Goal: Task Accomplishment & Management: Use online tool/utility

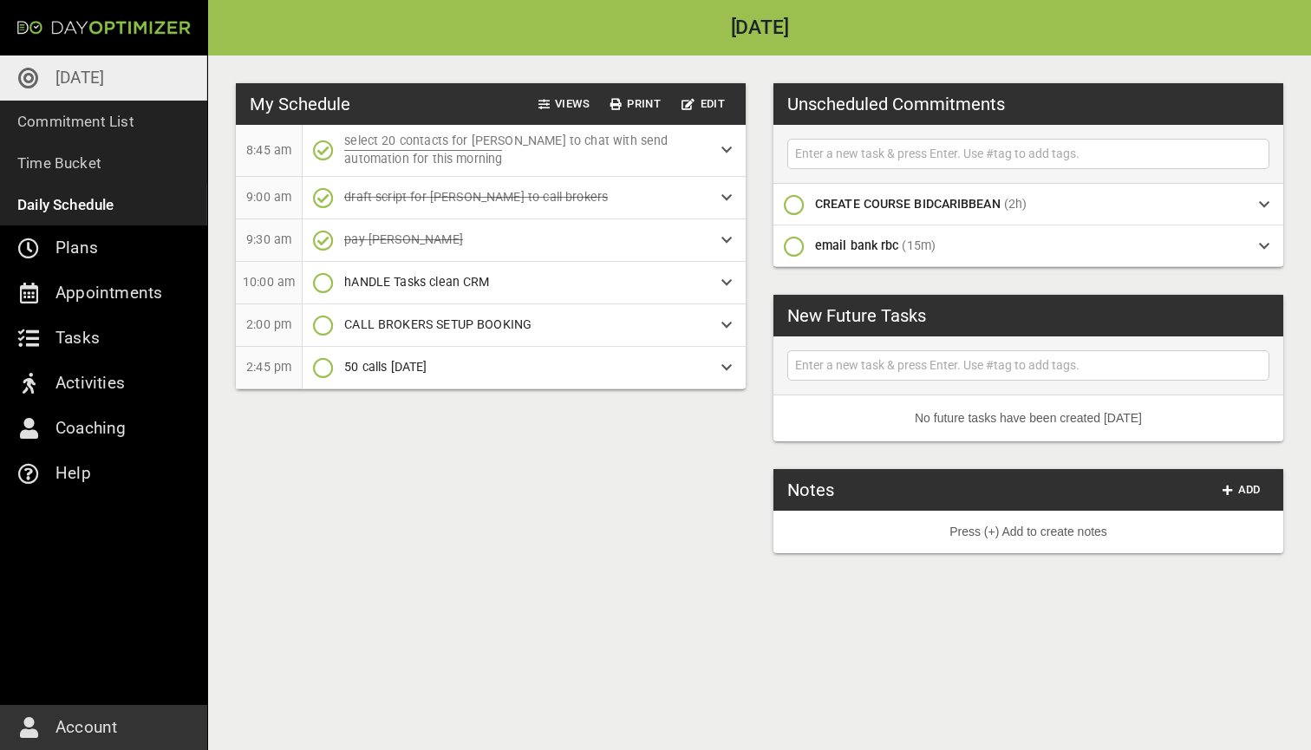
click at [80, 77] on p "[DATE]" at bounding box center [79, 78] width 49 height 28
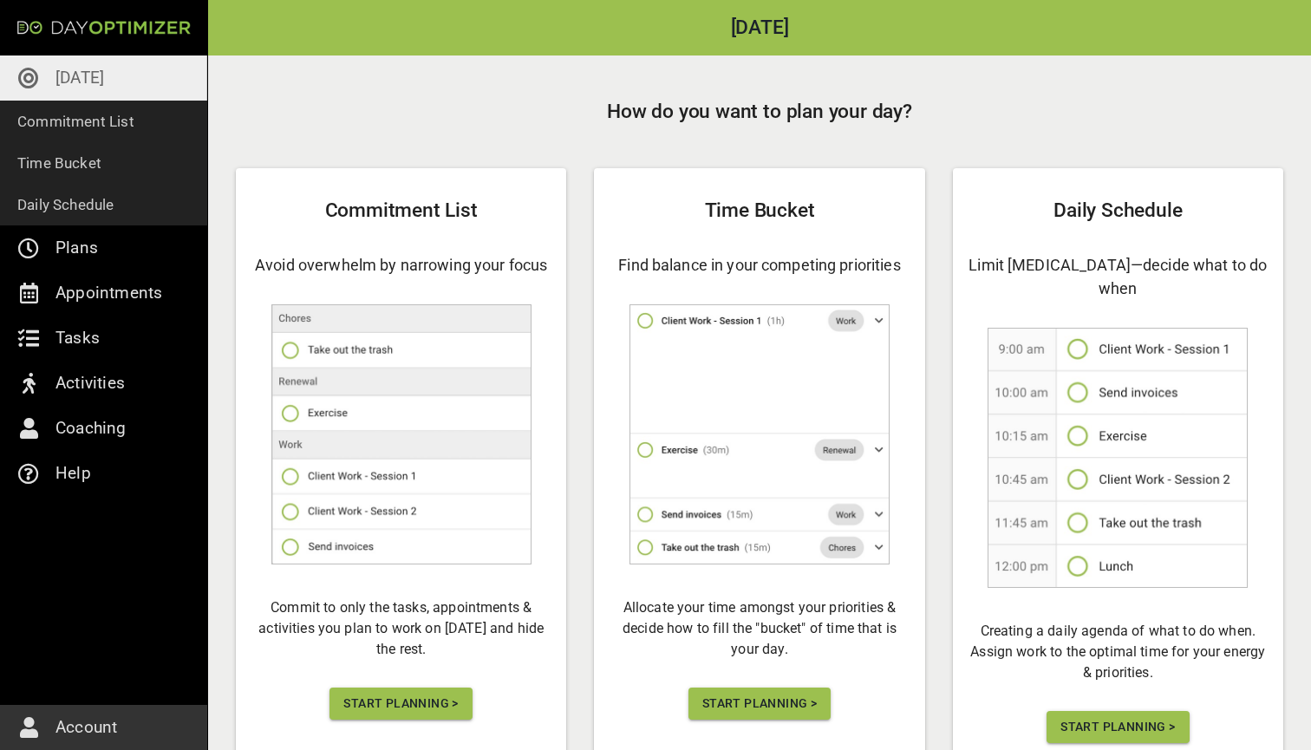
click at [441, 701] on span "Start Planning >" at bounding box center [400, 704] width 114 height 22
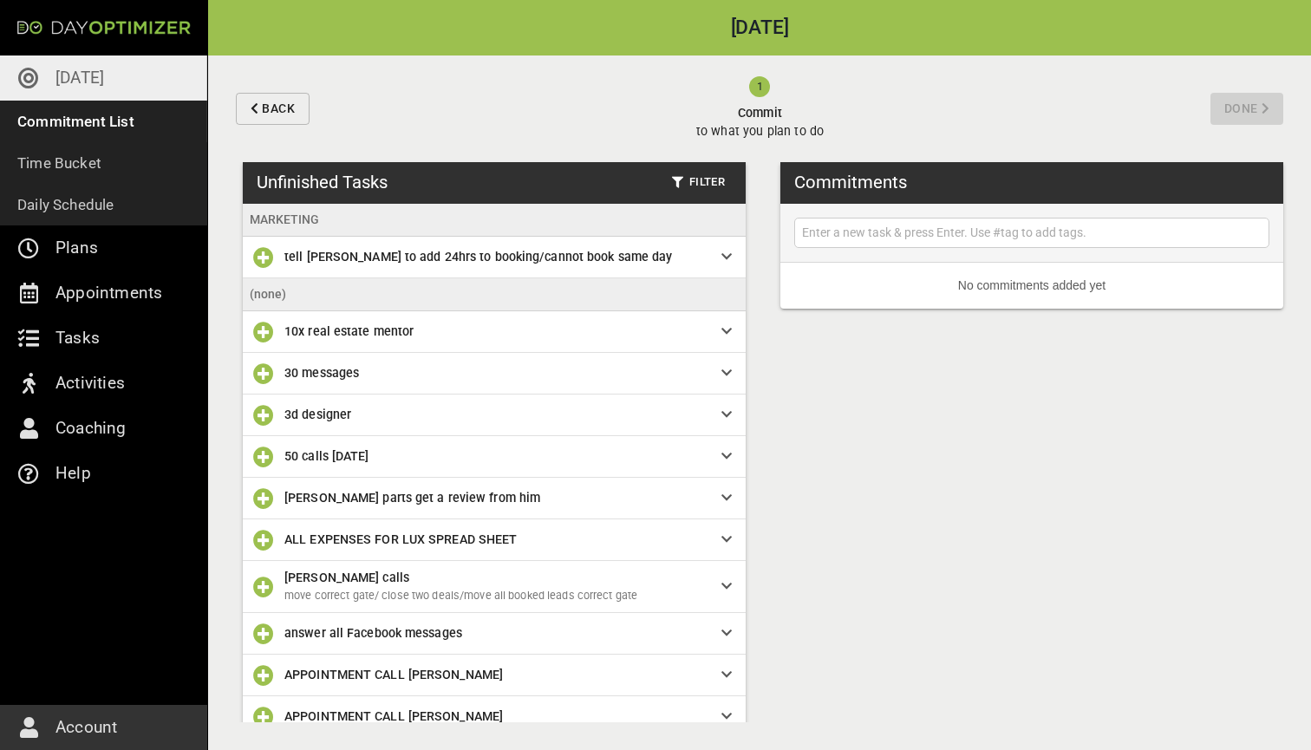
click at [864, 227] on input "text" at bounding box center [1032, 233] width 467 height 22
type input "[PERSON_NAME] on boarding"
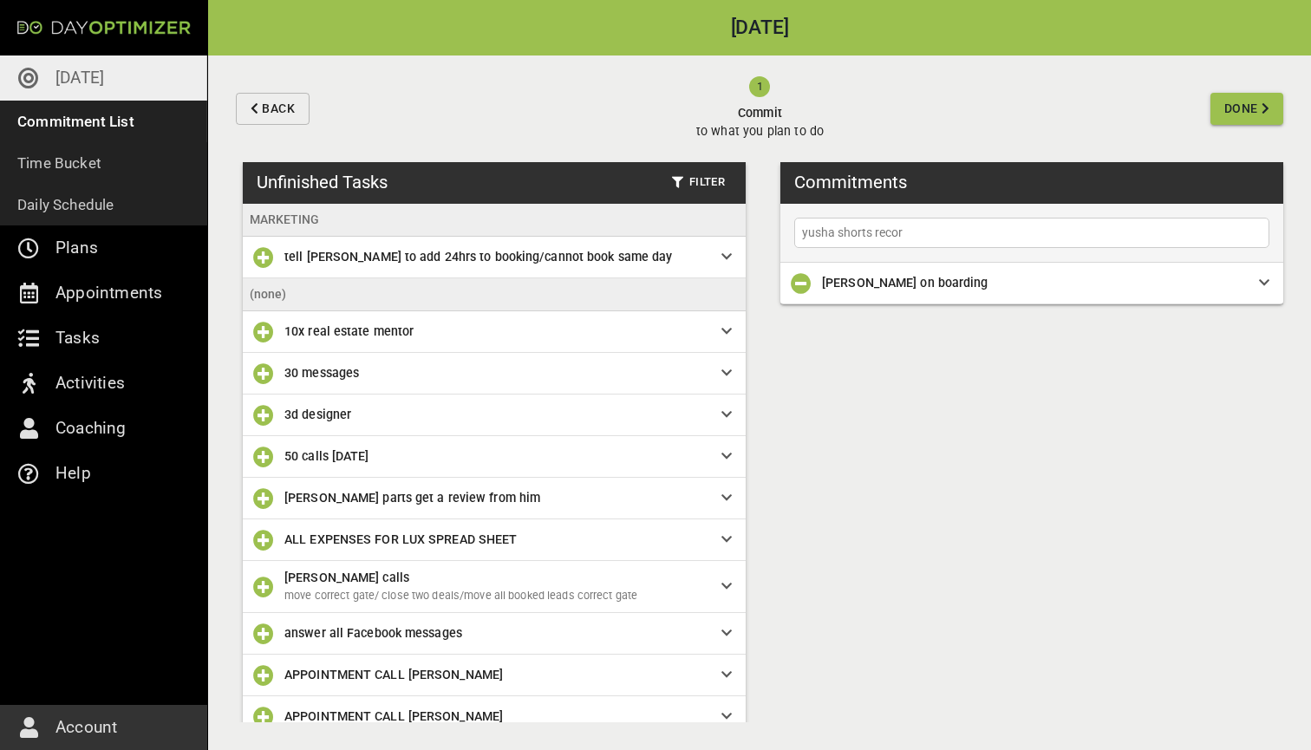
type input "yusha shorts record"
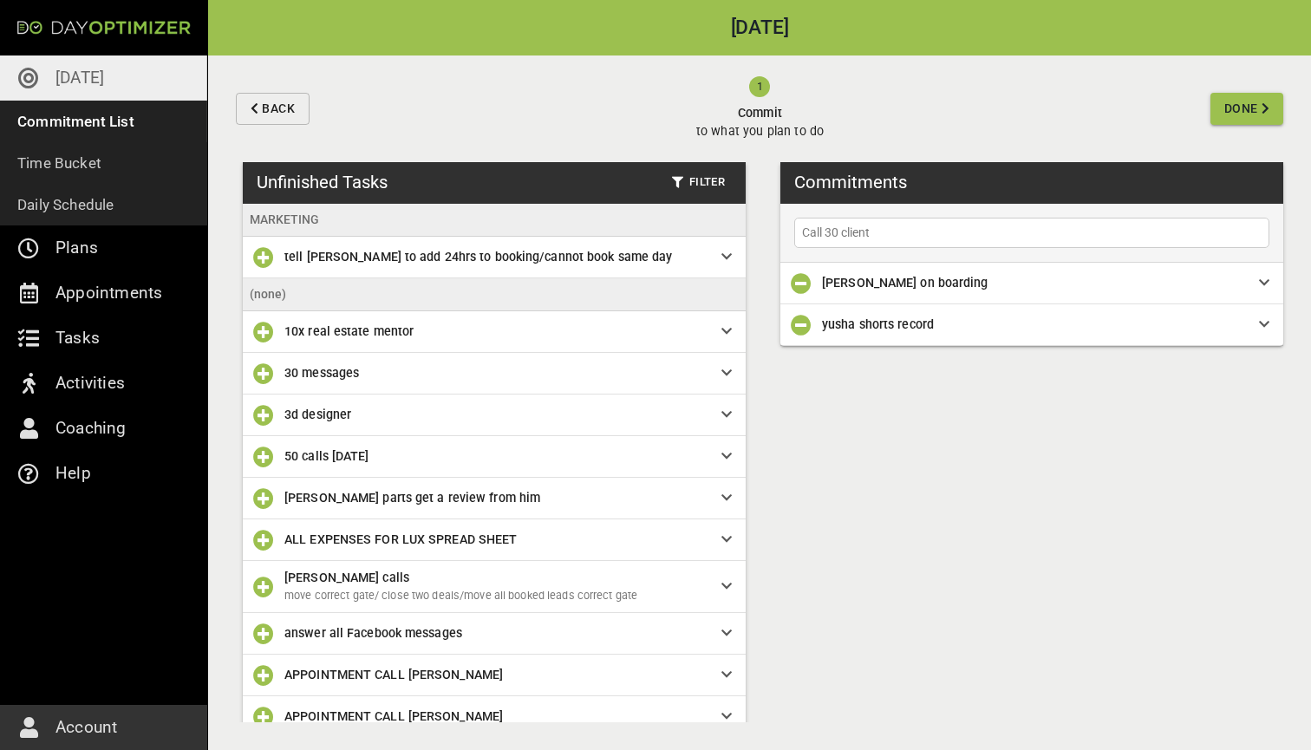
type input "Call 30 clients"
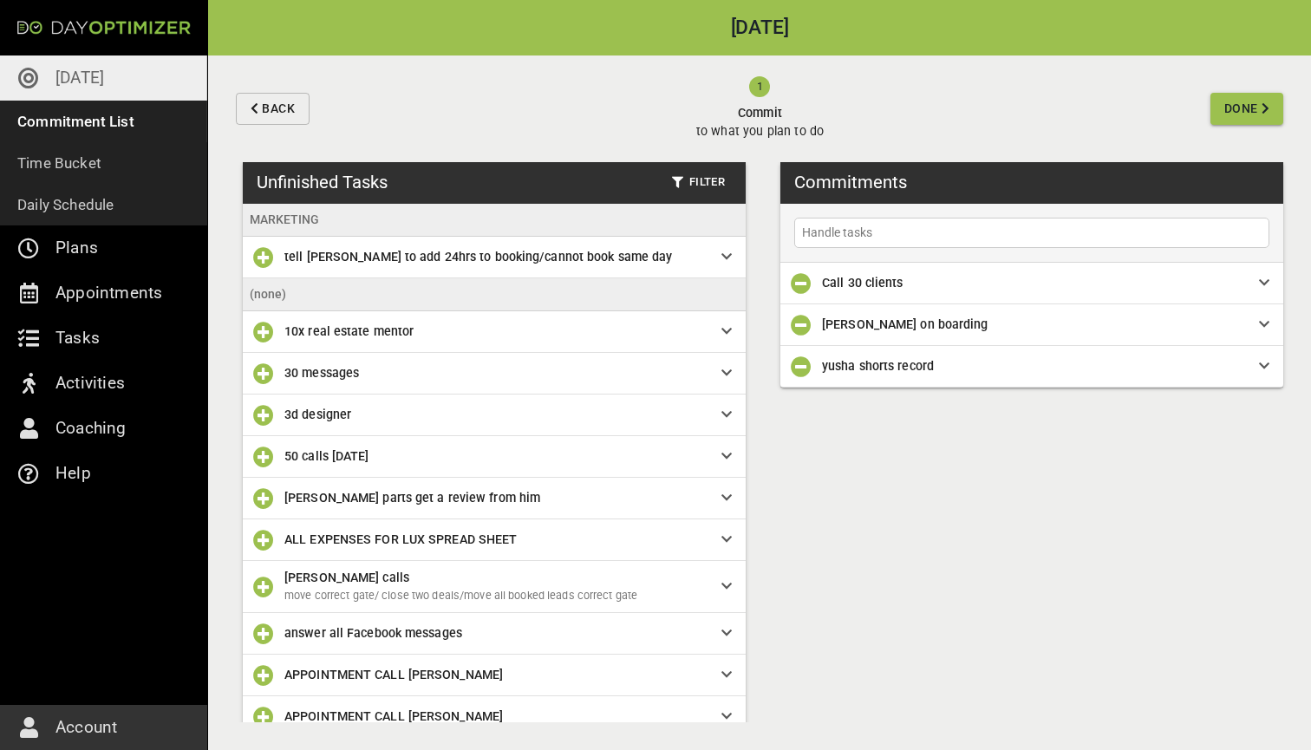
type input "Handle tasks"
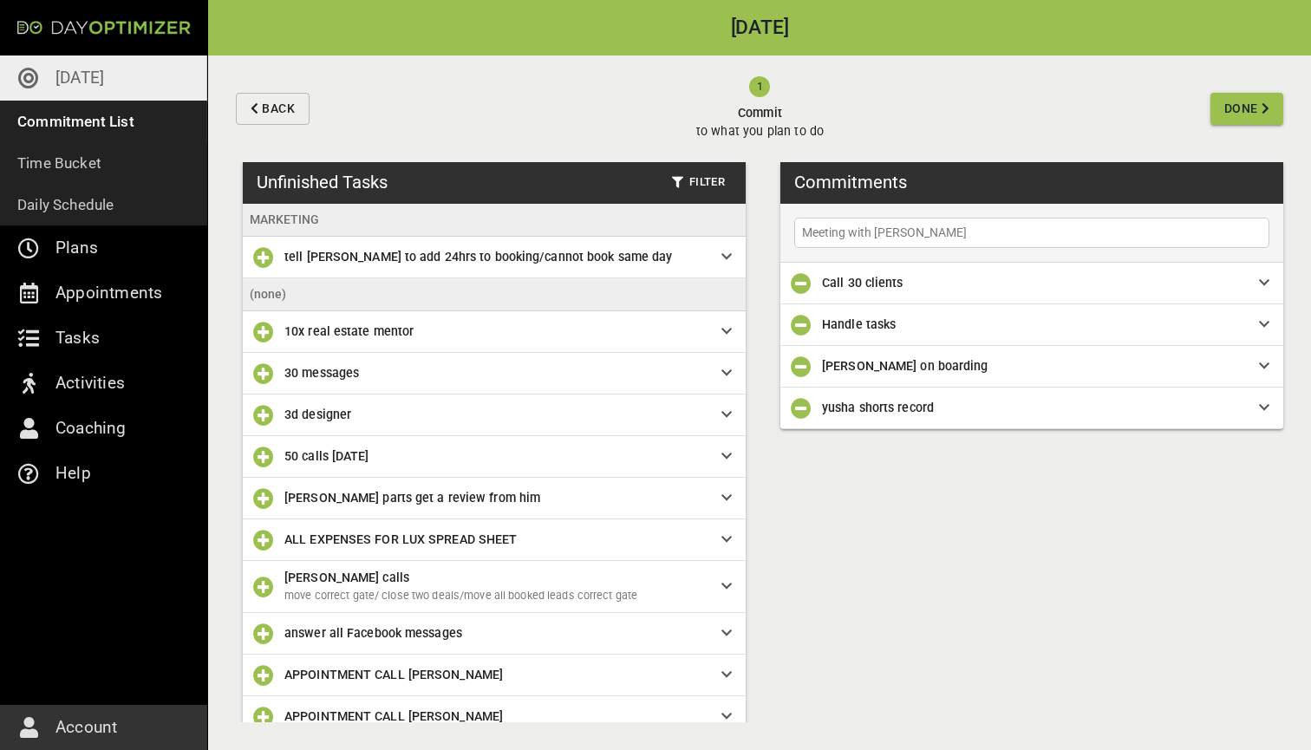
type input "Meeting with devs"
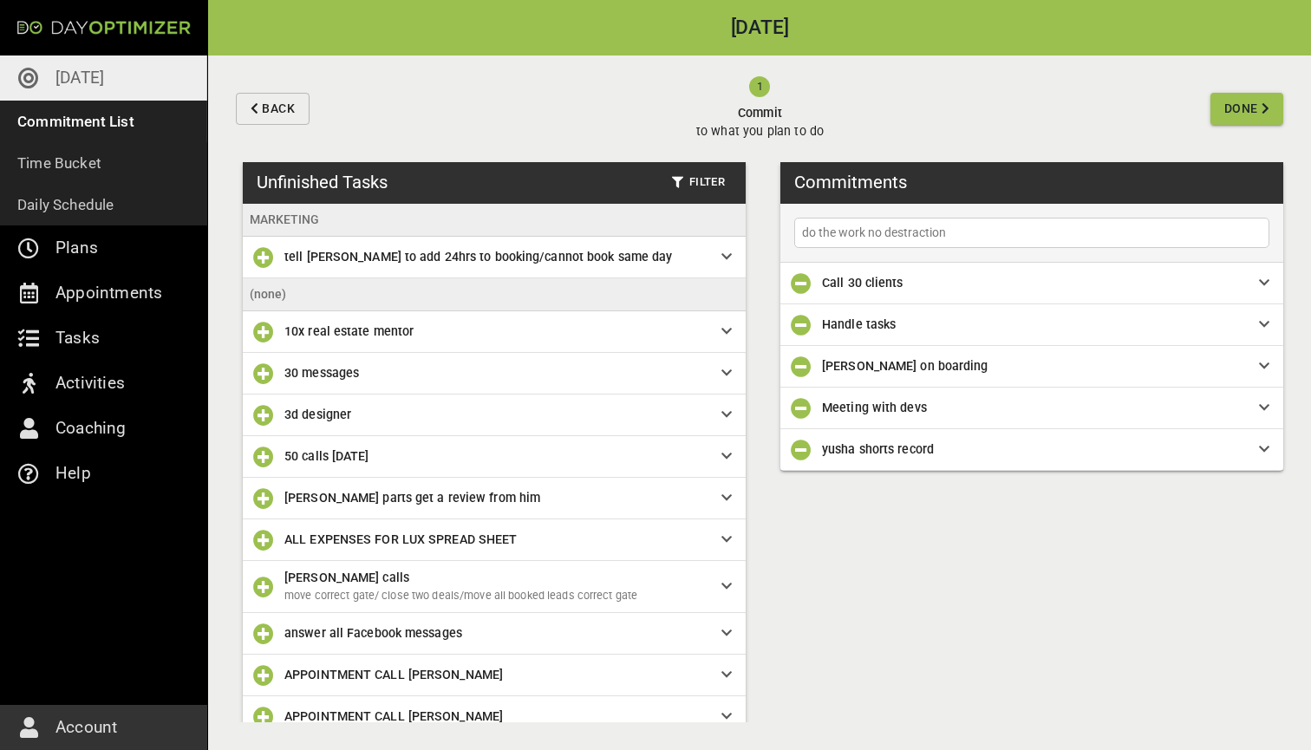
type input "do the work no destractions"
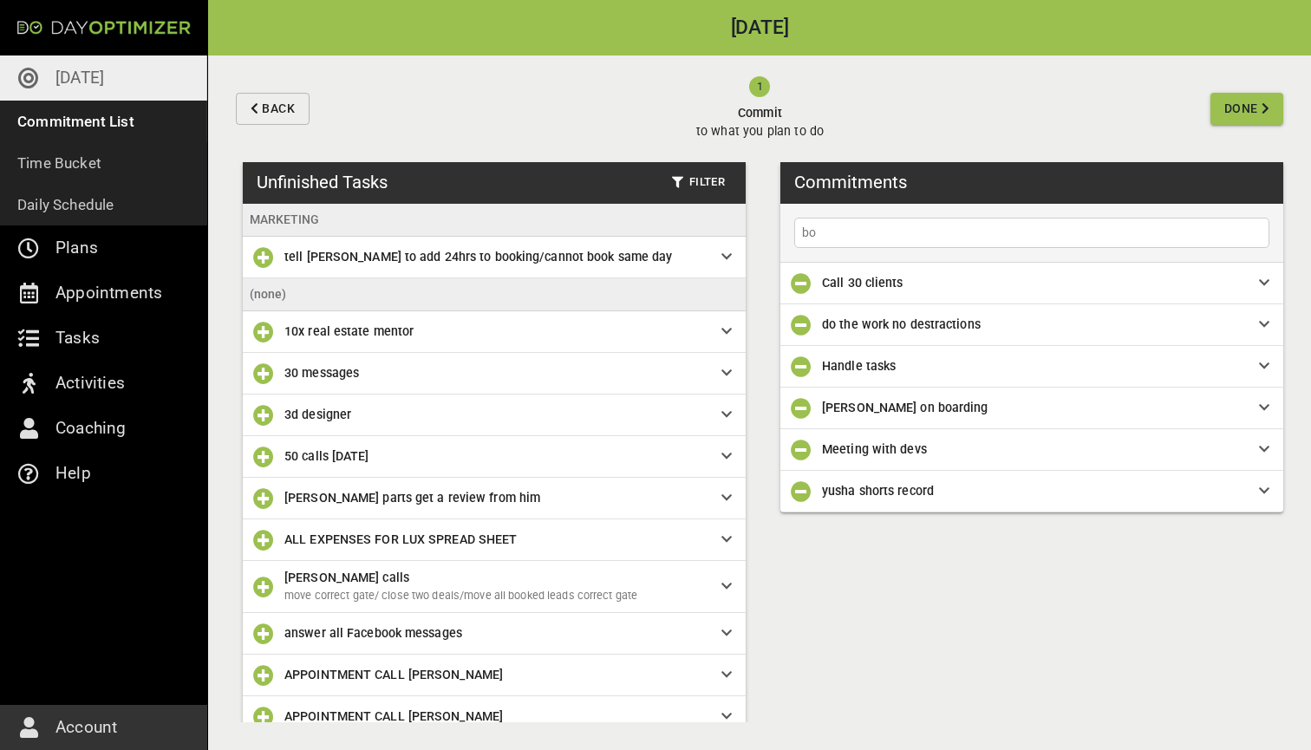
type input "b"
type input "Book the transit"
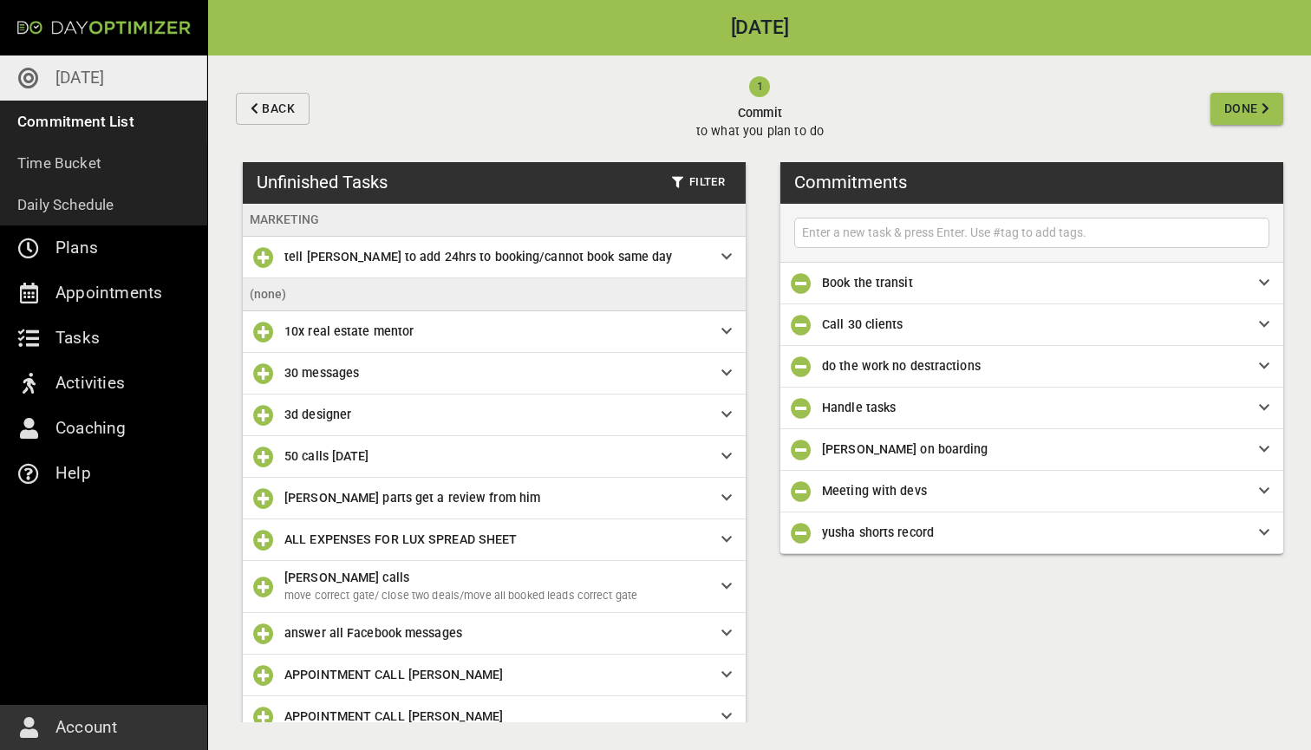
click at [1252, 101] on span "Done" at bounding box center [1241, 109] width 34 height 22
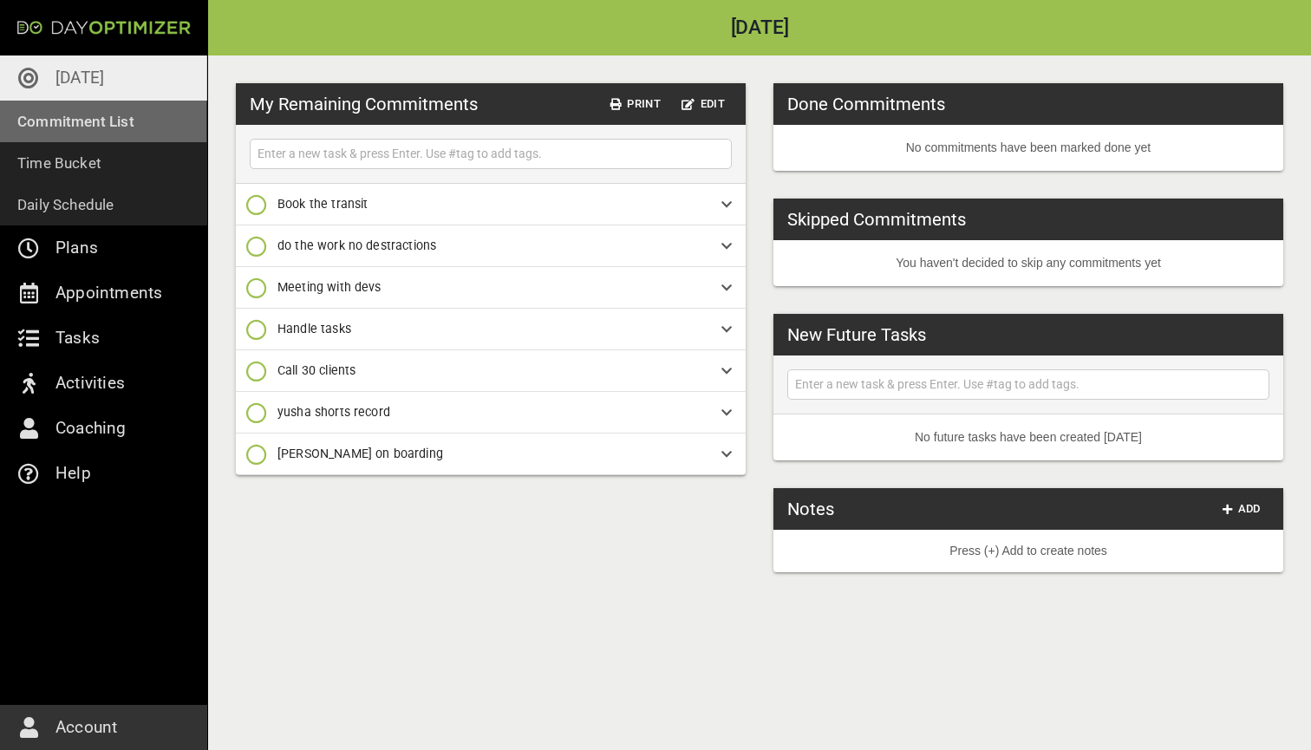
click at [143, 128] on link "Commitment List" at bounding box center [103, 122] width 207 height 42
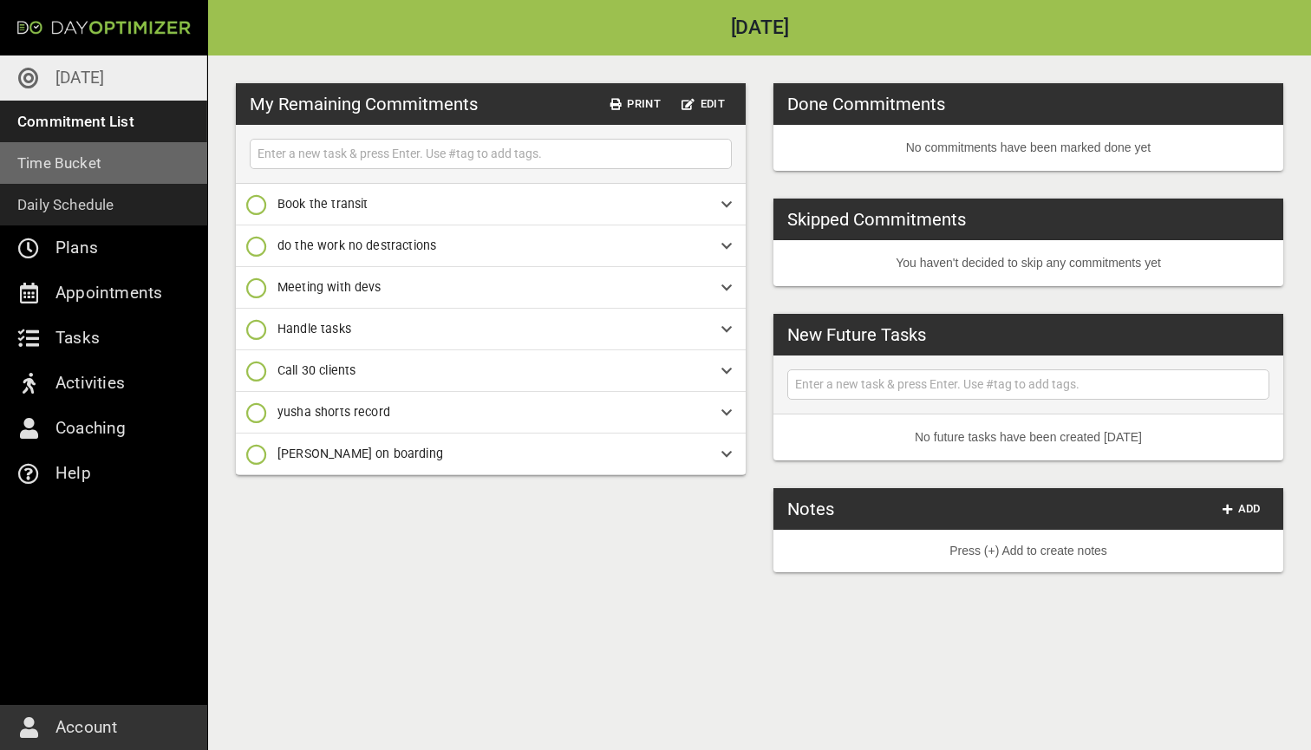
click at [101, 174] on link "Time Bucket" at bounding box center [103, 163] width 207 height 42
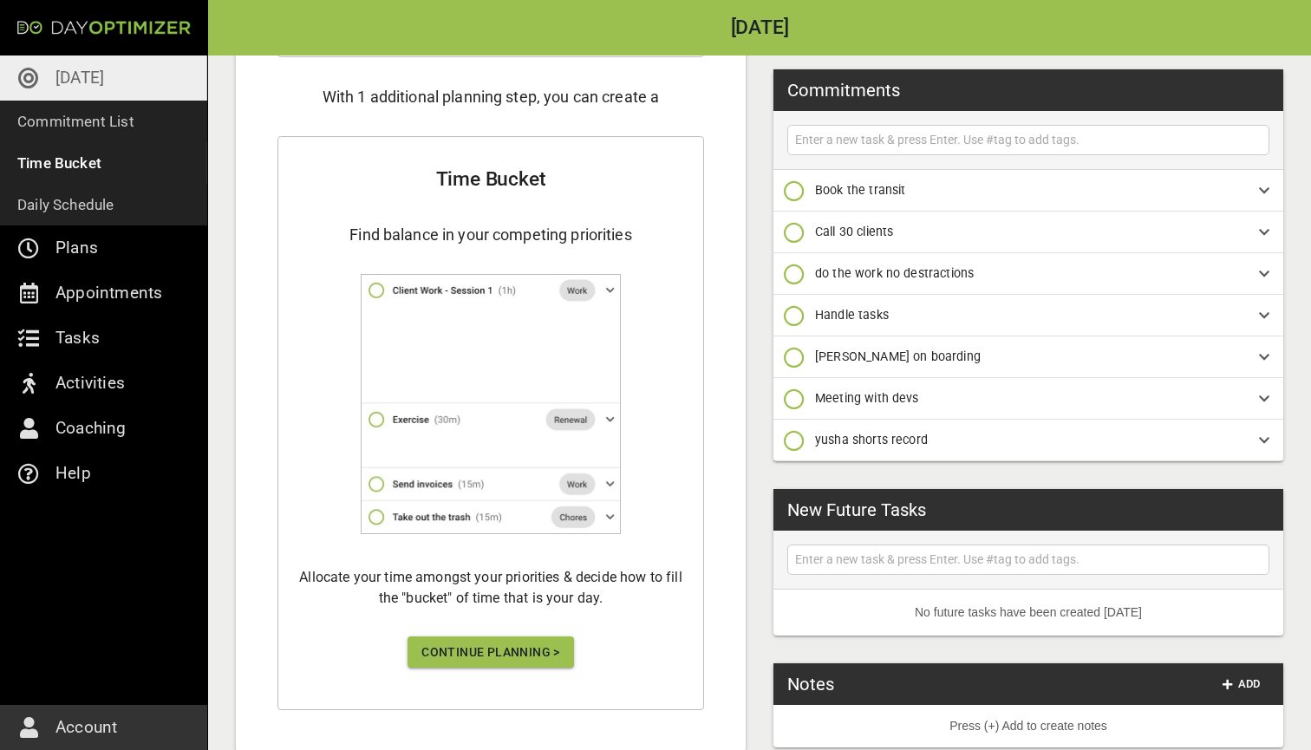
scroll to position [225, 0]
click at [480, 643] on span "Continue Planning >" at bounding box center [490, 654] width 139 height 22
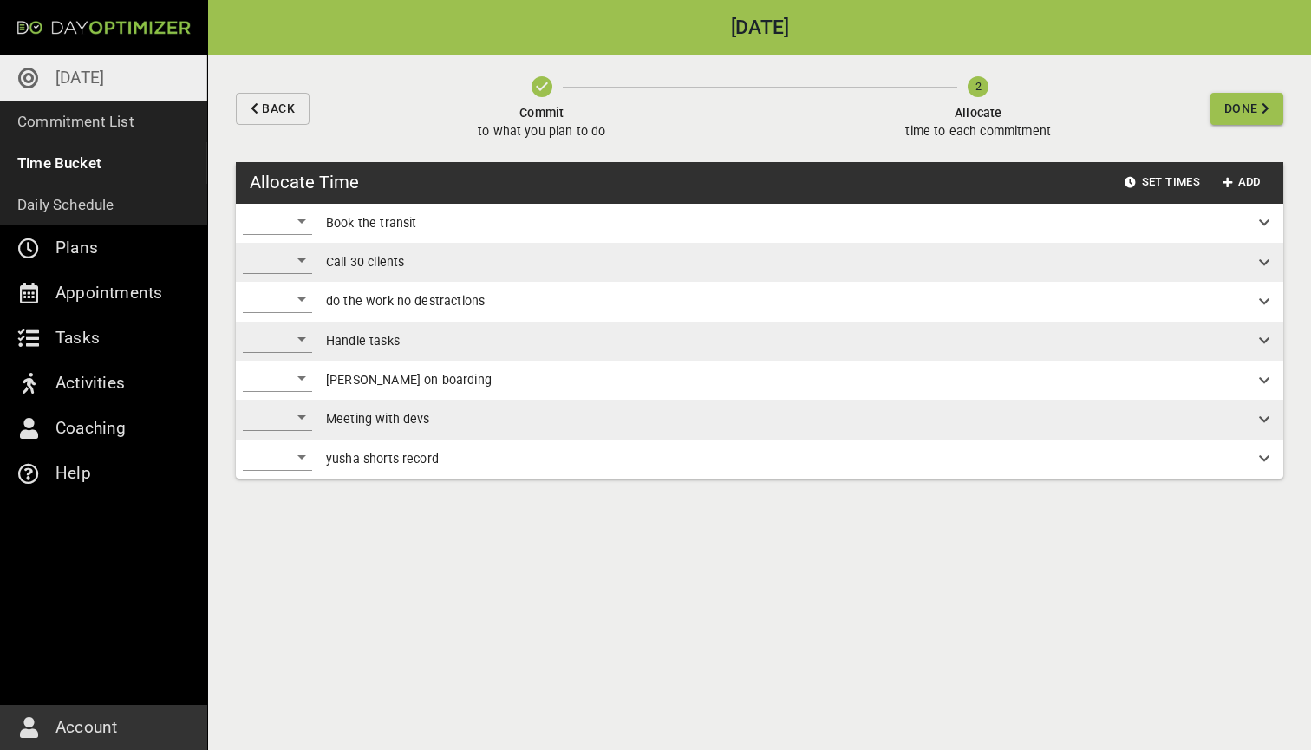
click at [277, 217] on div "​" at bounding box center [277, 221] width 69 height 28
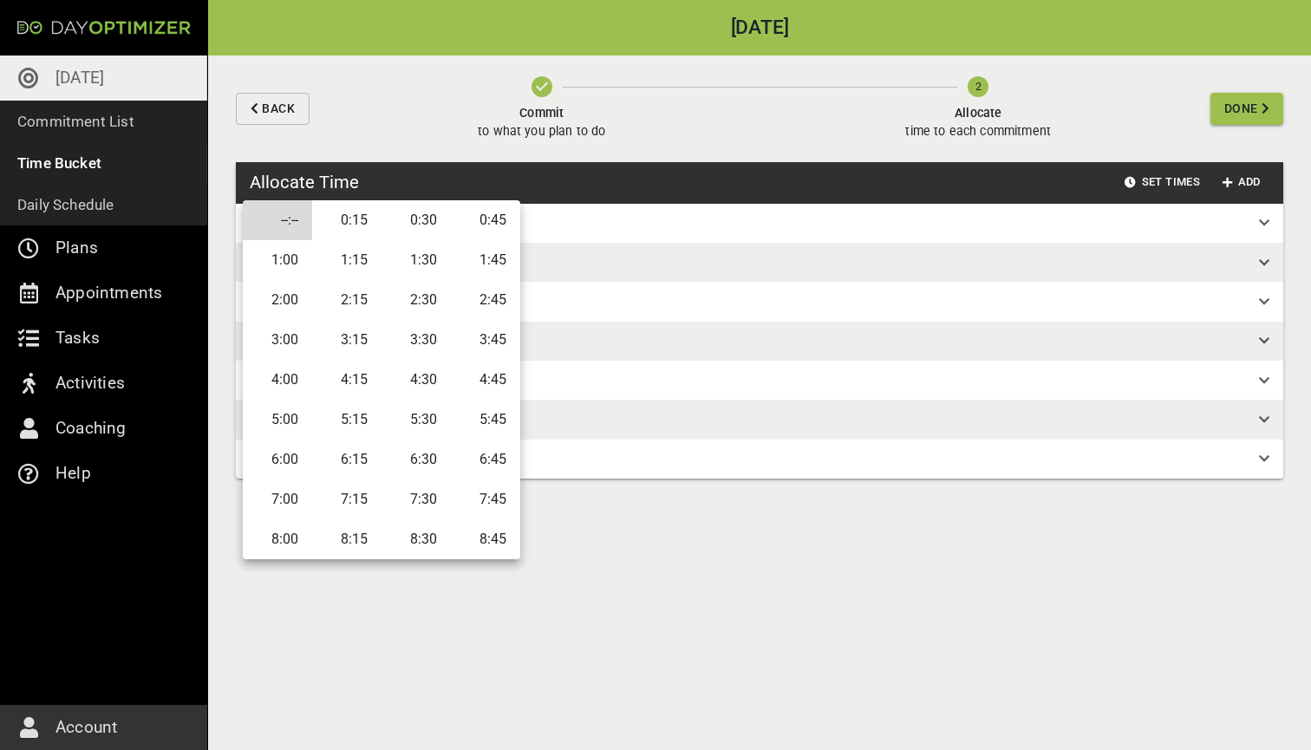
click at [419, 225] on li "0:30" at bounding box center [416, 220] width 69 height 40
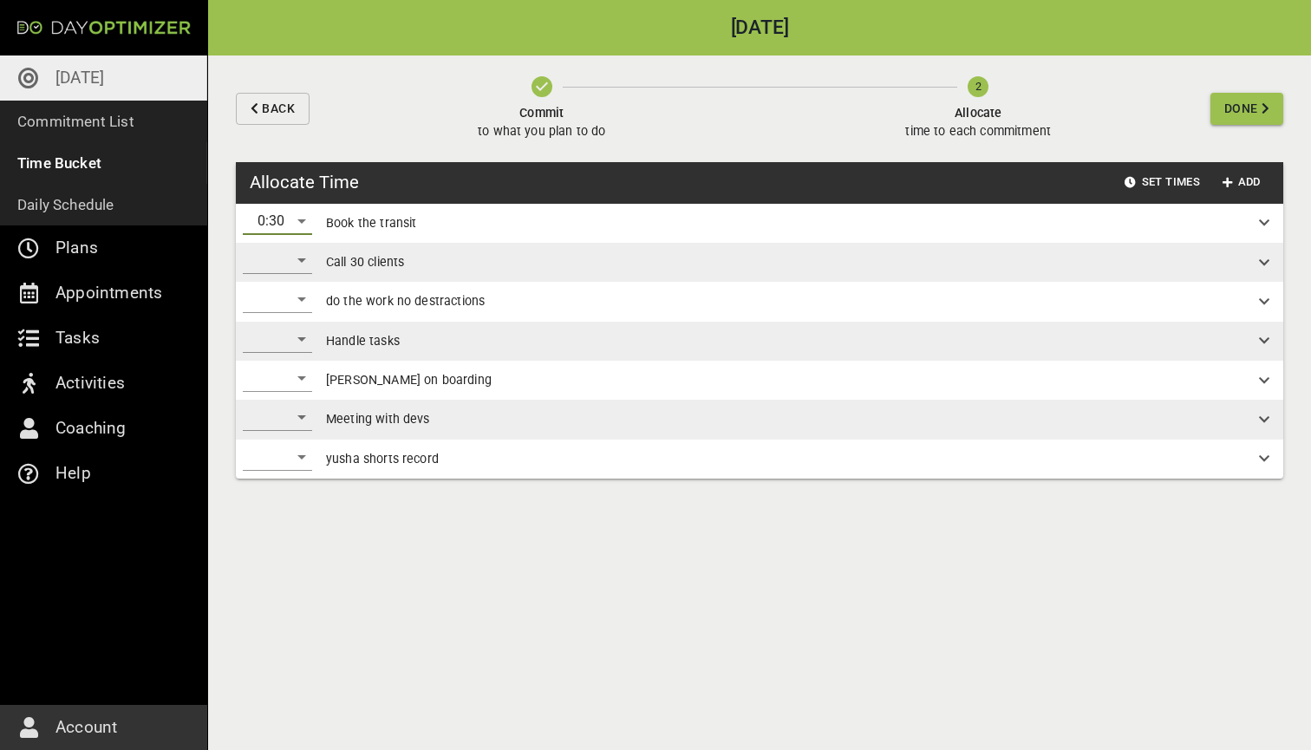
click at [287, 262] on div "​" at bounding box center [277, 260] width 69 height 28
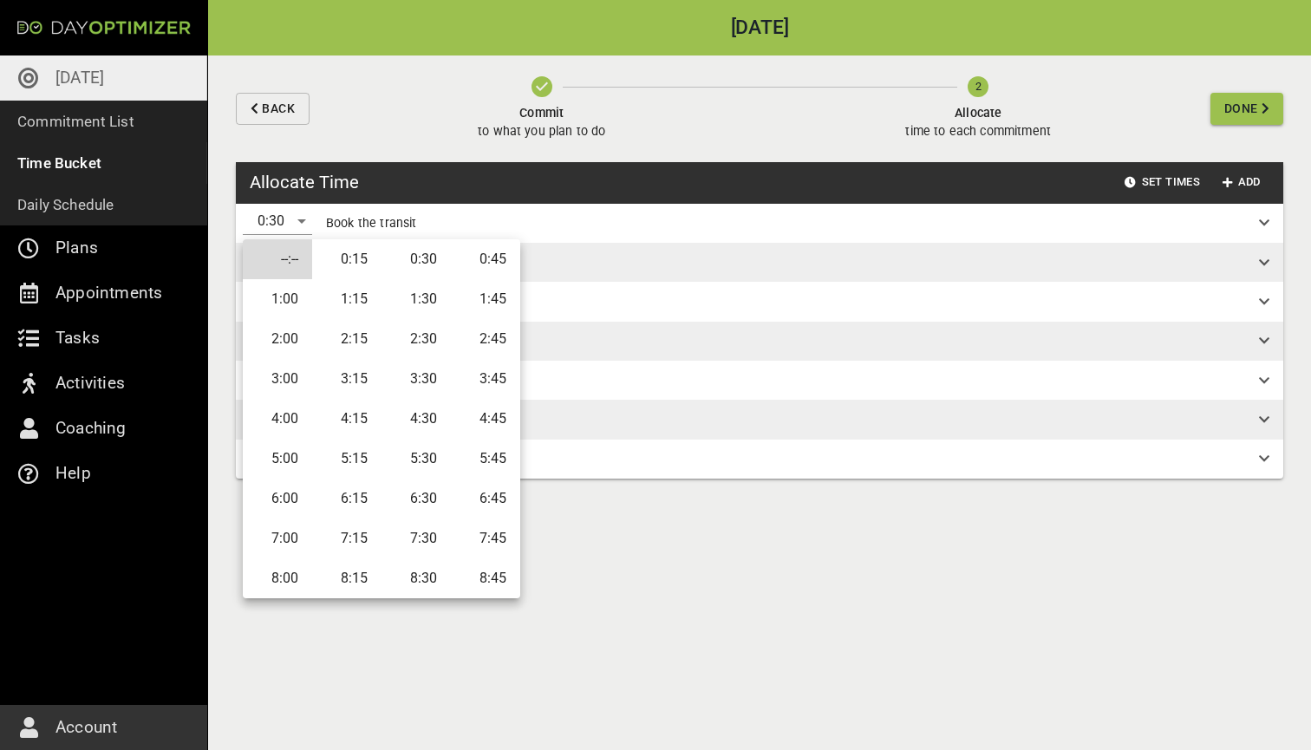
click at [290, 415] on li "4:00" at bounding box center [277, 419] width 69 height 40
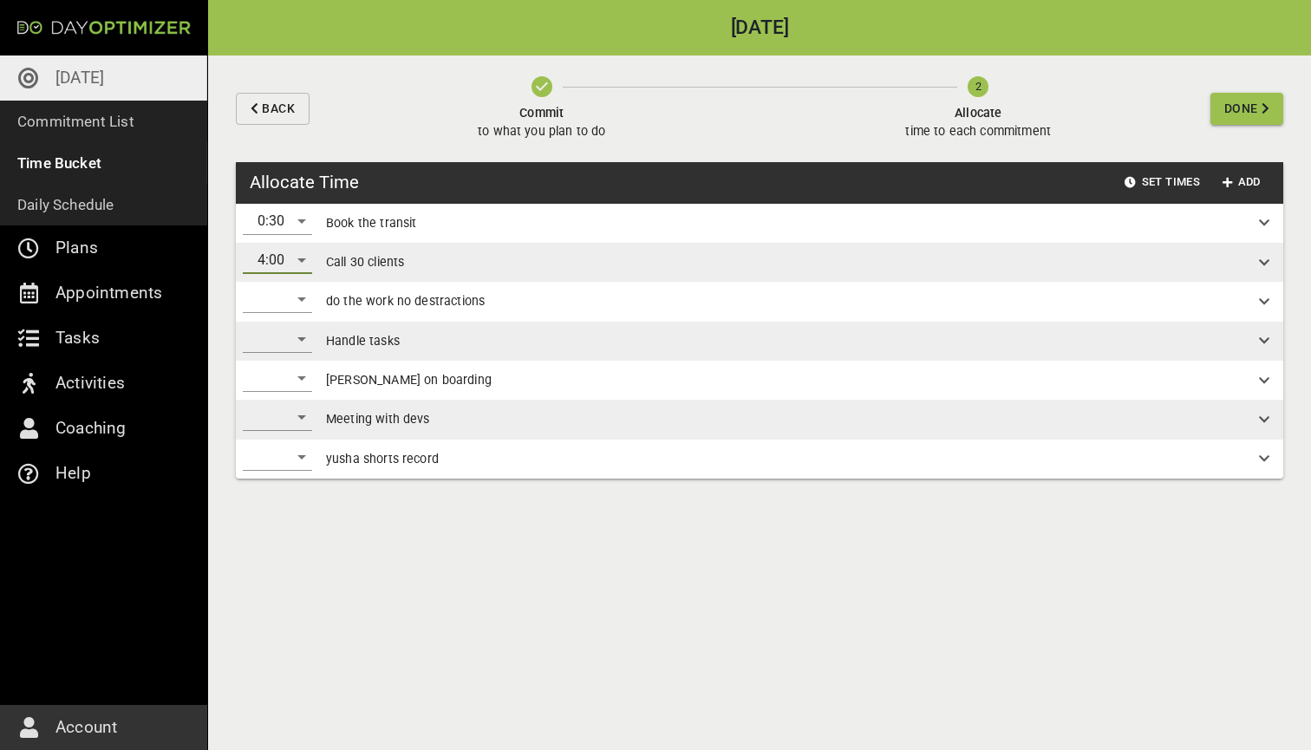
click at [286, 303] on div "​" at bounding box center [277, 299] width 69 height 28
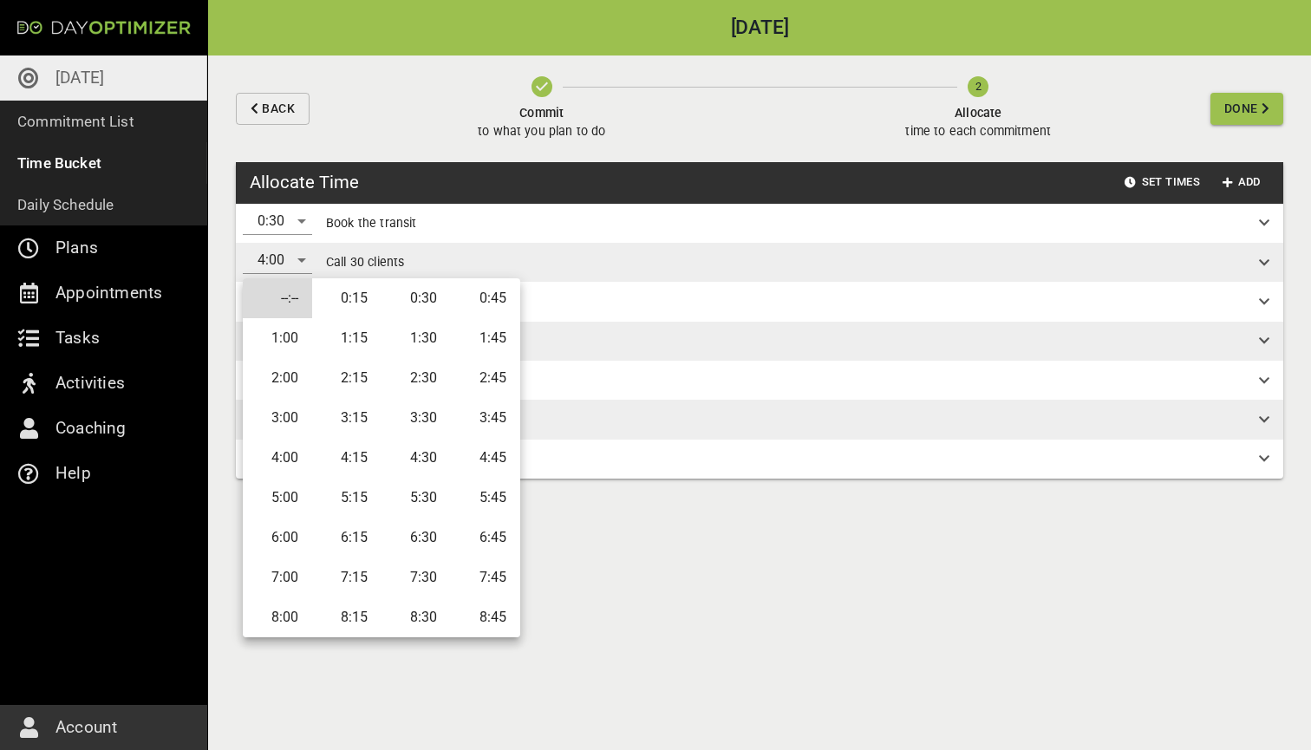
click at [303, 414] on li "3:00" at bounding box center [277, 418] width 69 height 40
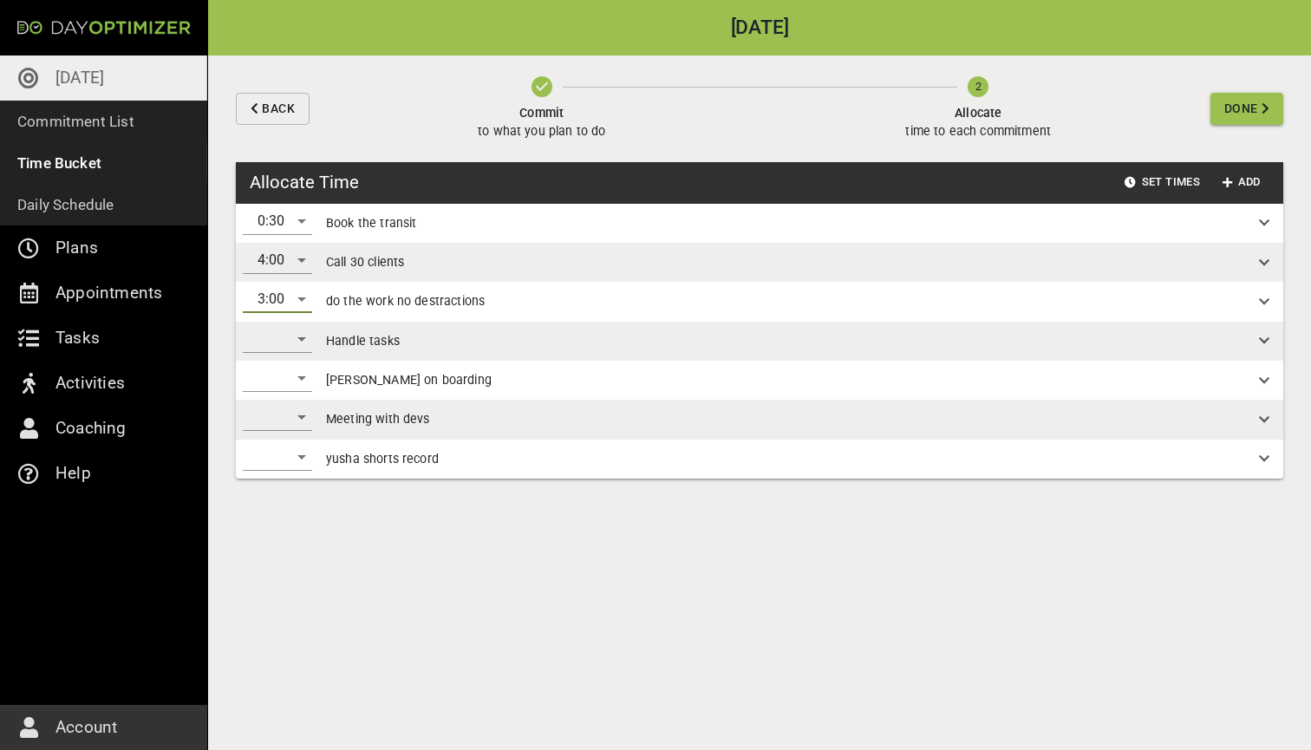
click at [297, 342] on div "​" at bounding box center [277, 339] width 69 height 28
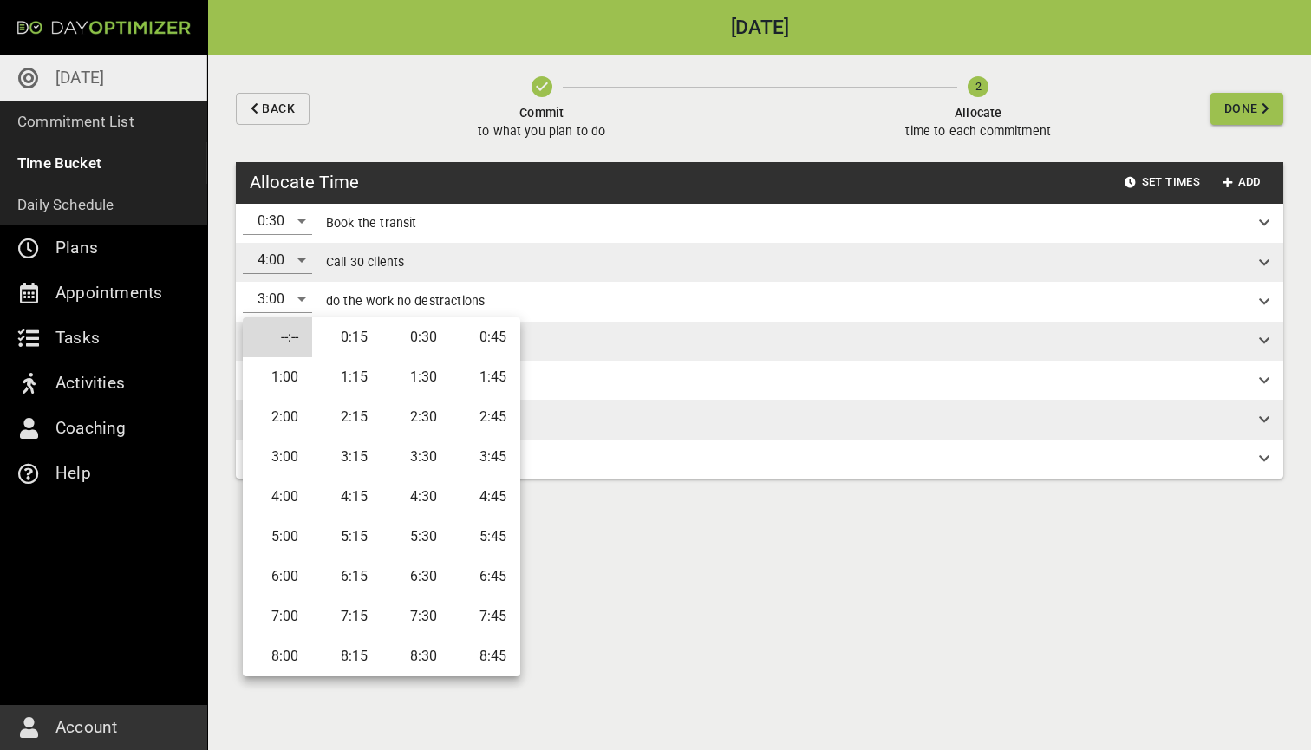
click at [281, 415] on li "2:00" at bounding box center [277, 417] width 69 height 40
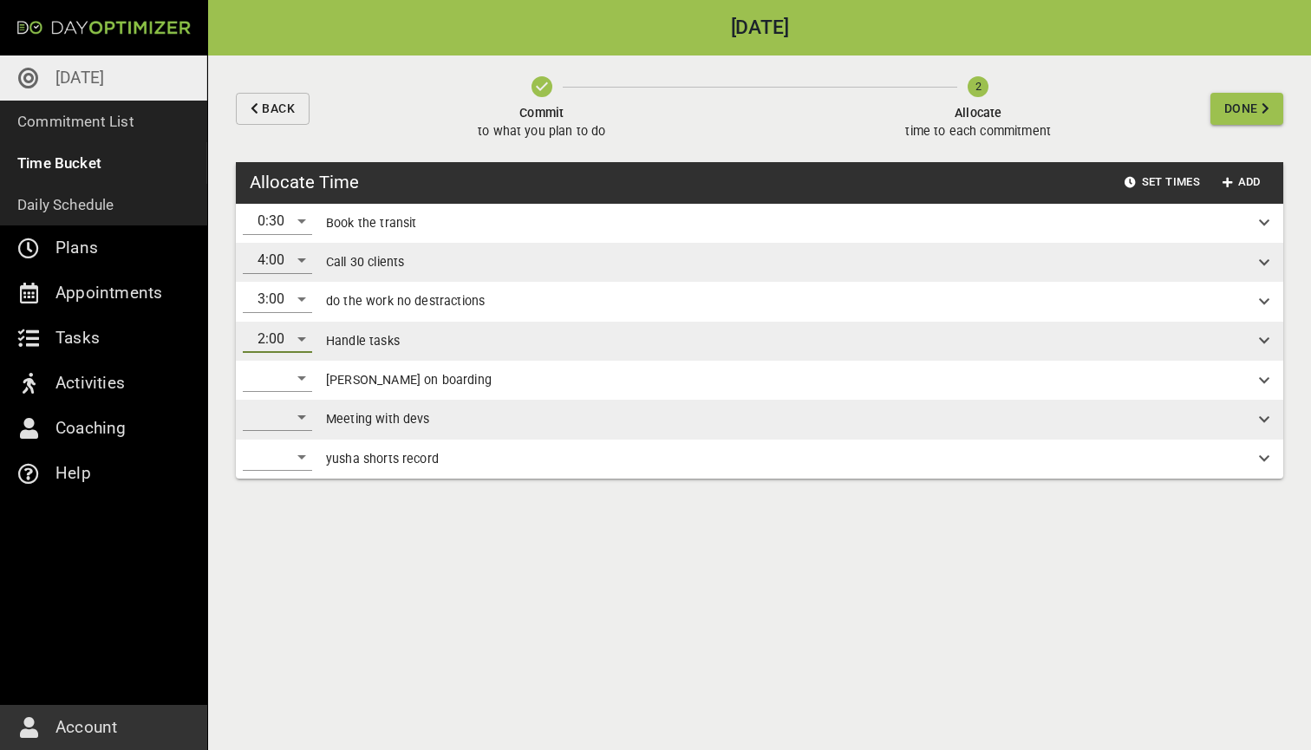
click at [292, 376] on div "​" at bounding box center [277, 378] width 69 height 28
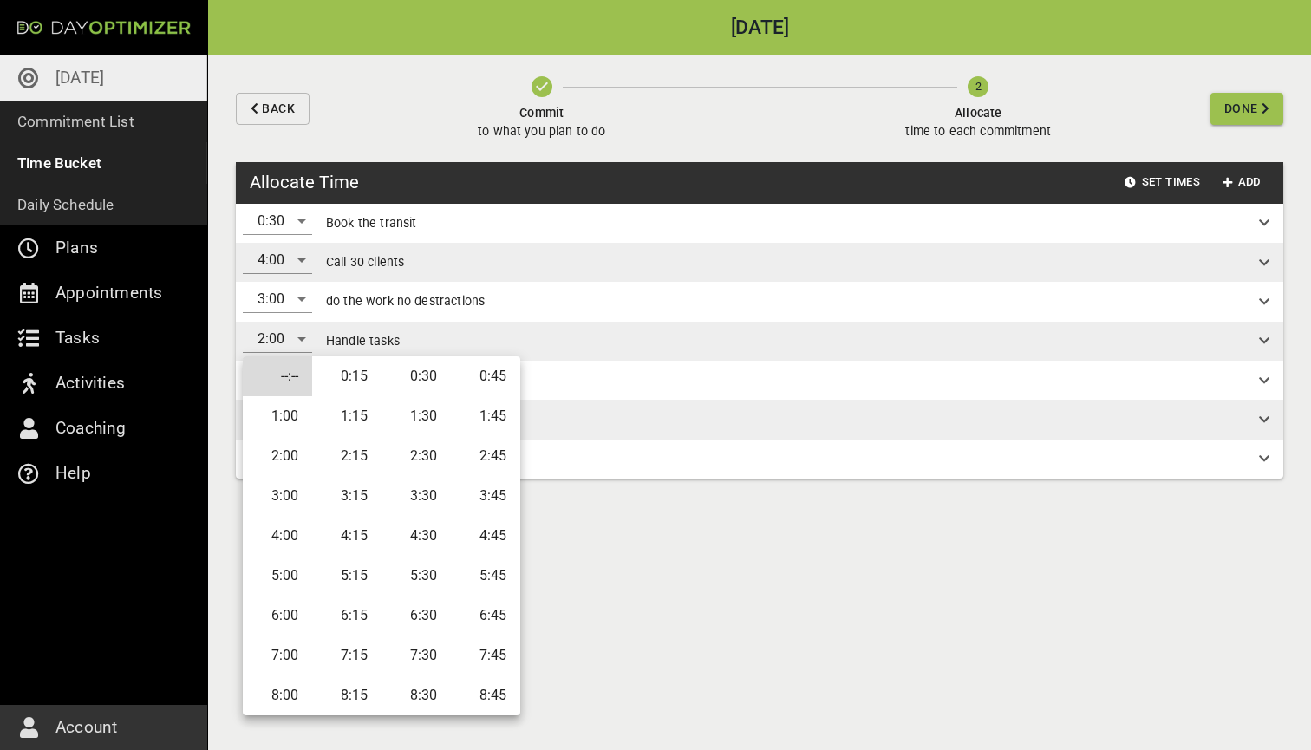
click at [309, 409] on li "1:00" at bounding box center [277, 416] width 69 height 40
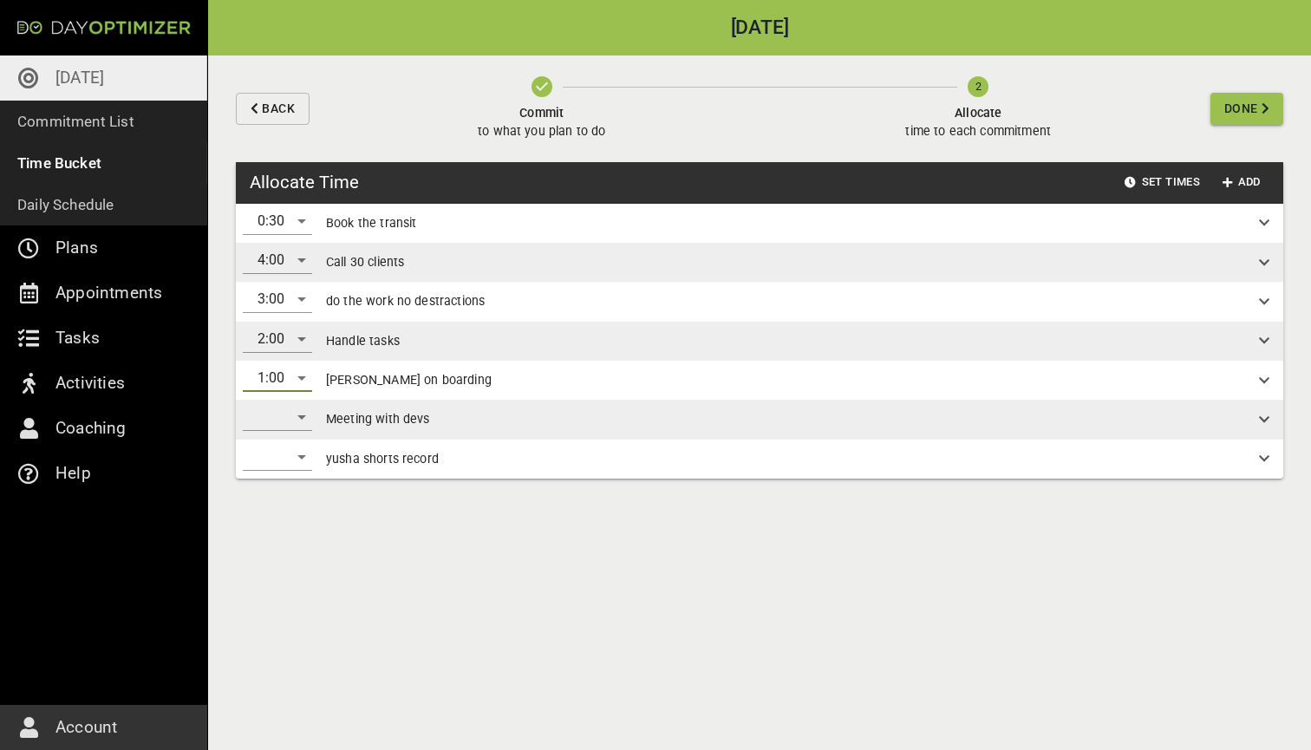
click at [287, 419] on div "​" at bounding box center [277, 417] width 69 height 28
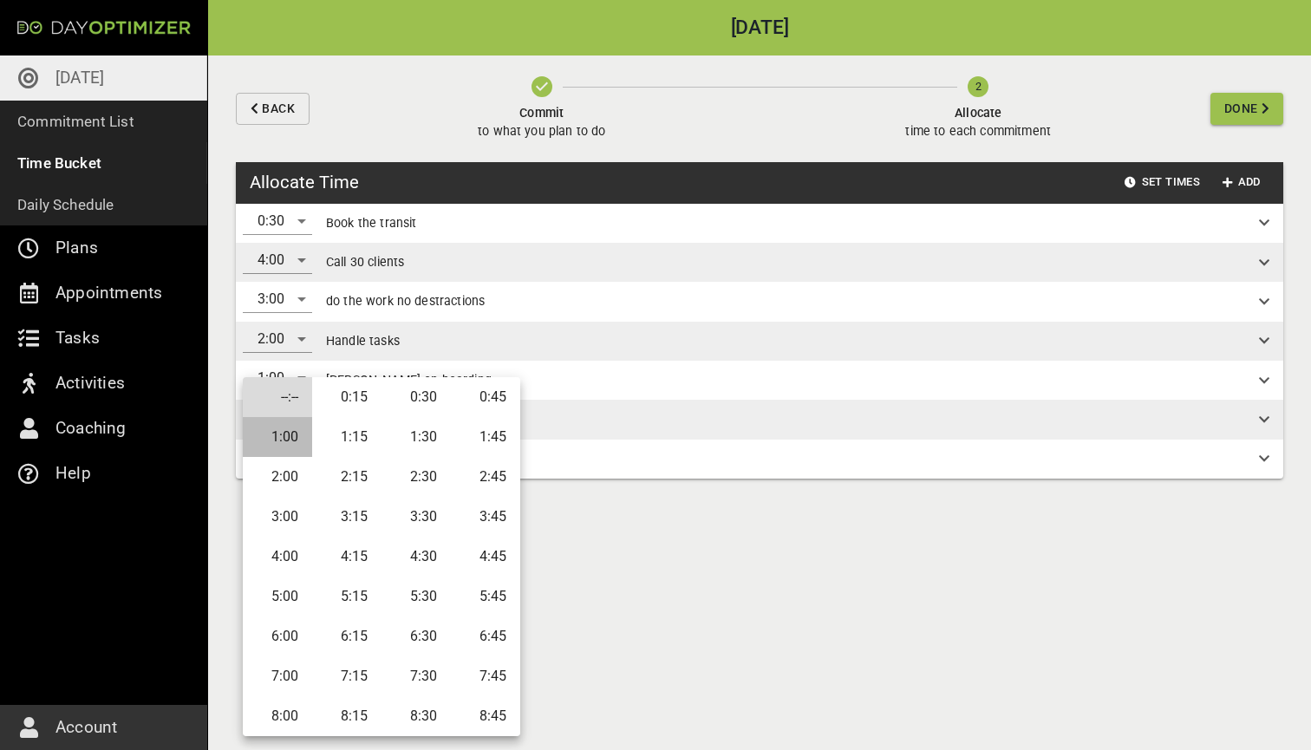
click at [283, 445] on li "1:00" at bounding box center [277, 437] width 69 height 40
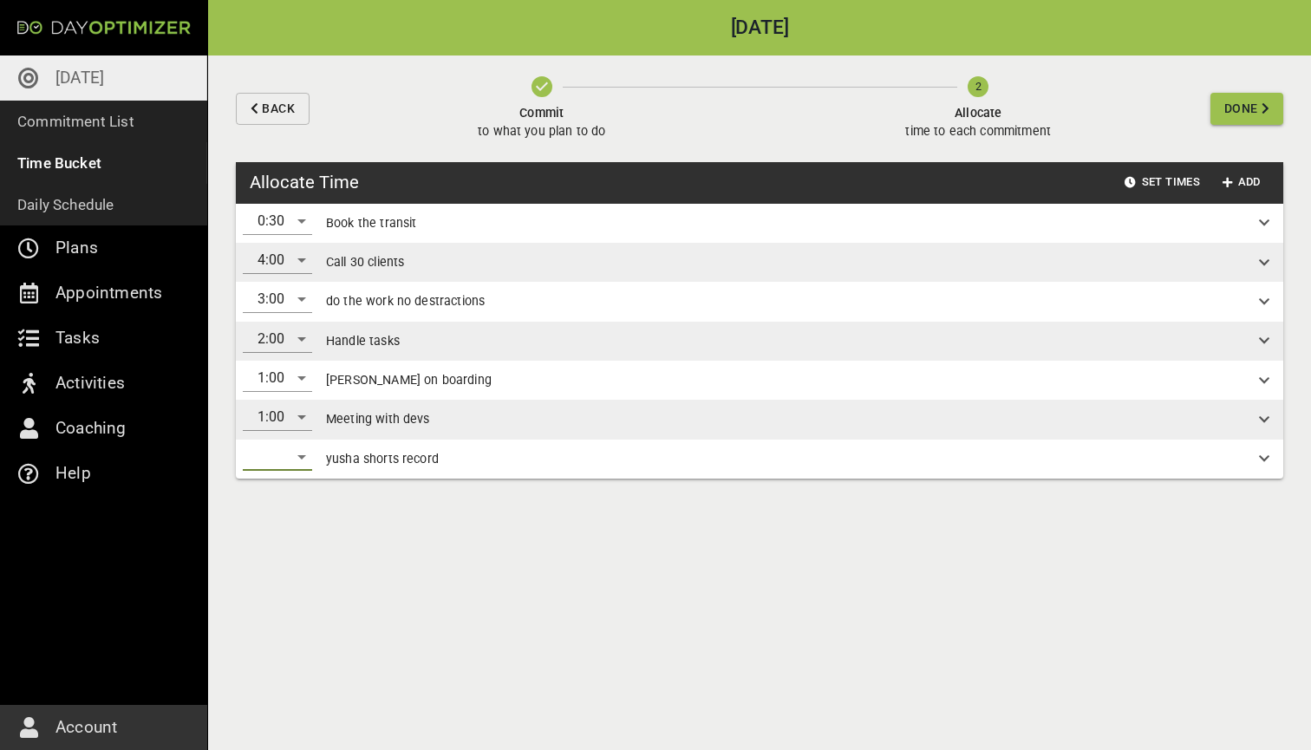
click at [279, 457] on div "​" at bounding box center [277, 457] width 69 height 28
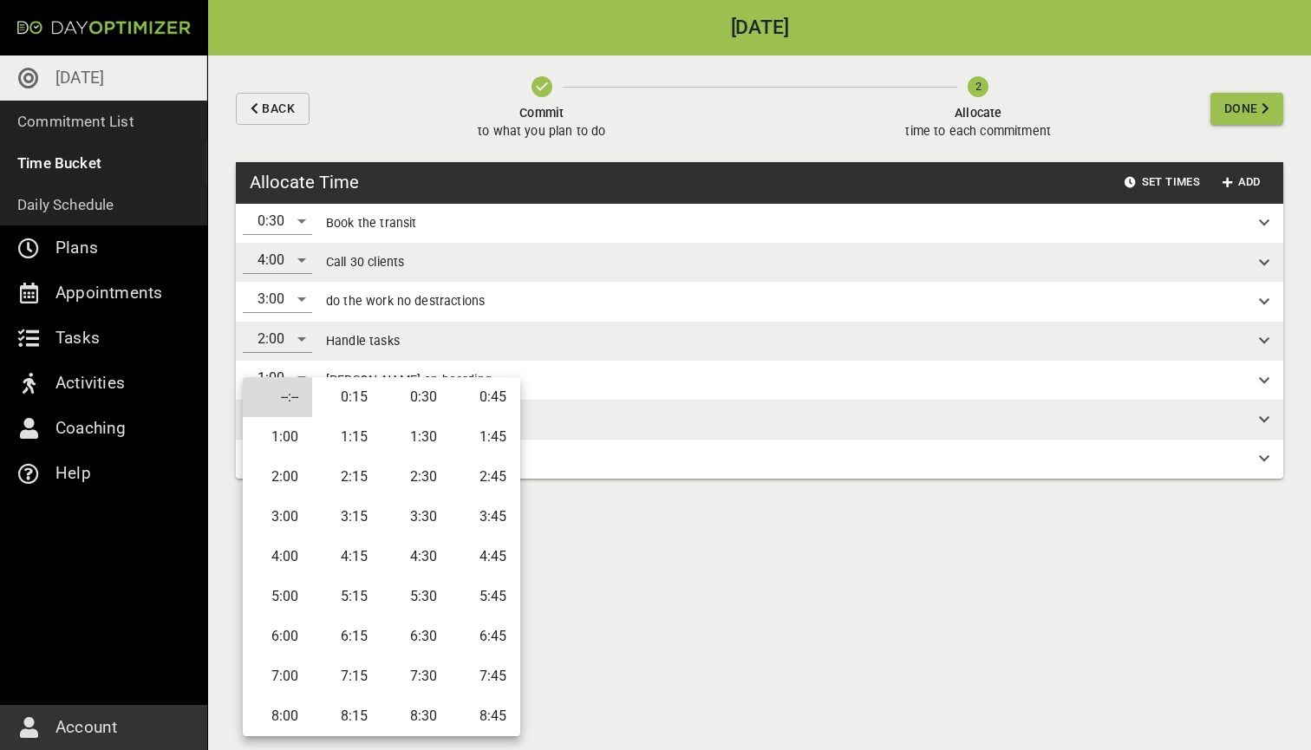
click at [295, 481] on li "2:00" at bounding box center [277, 477] width 69 height 40
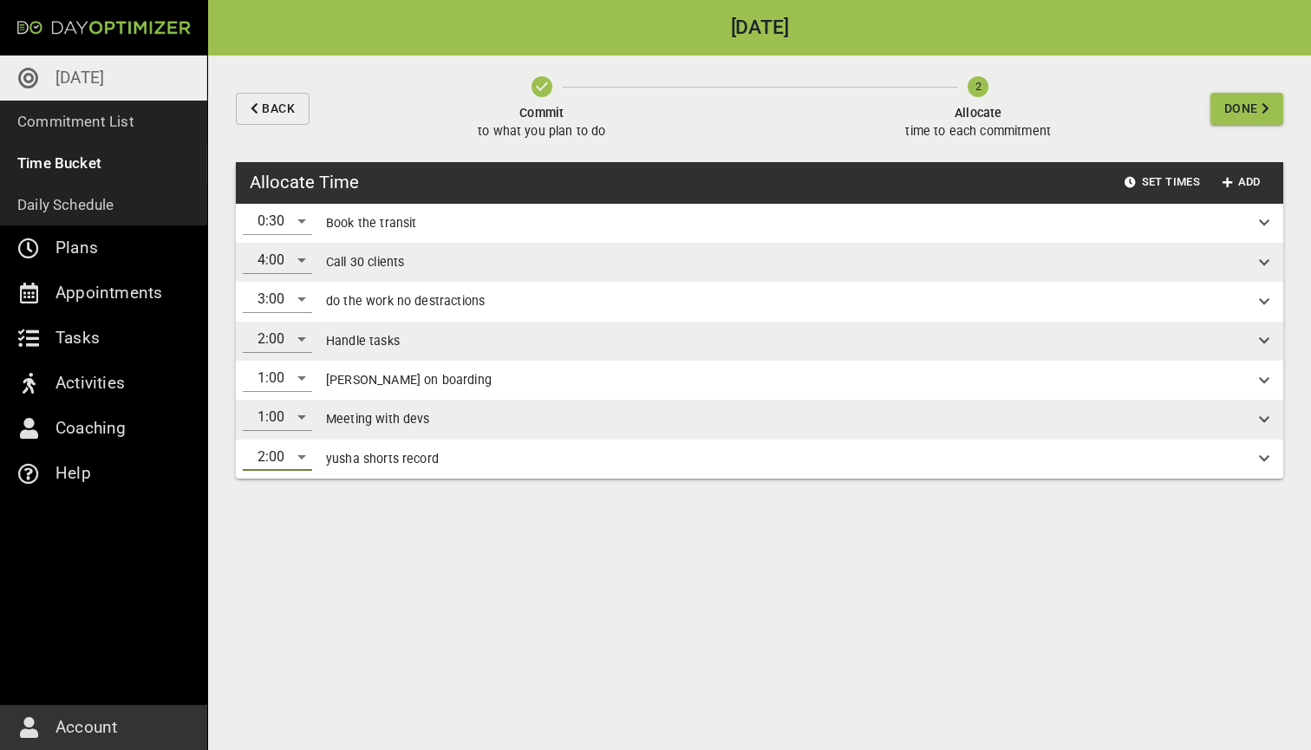
click at [1243, 111] on span "Done" at bounding box center [1241, 109] width 34 height 22
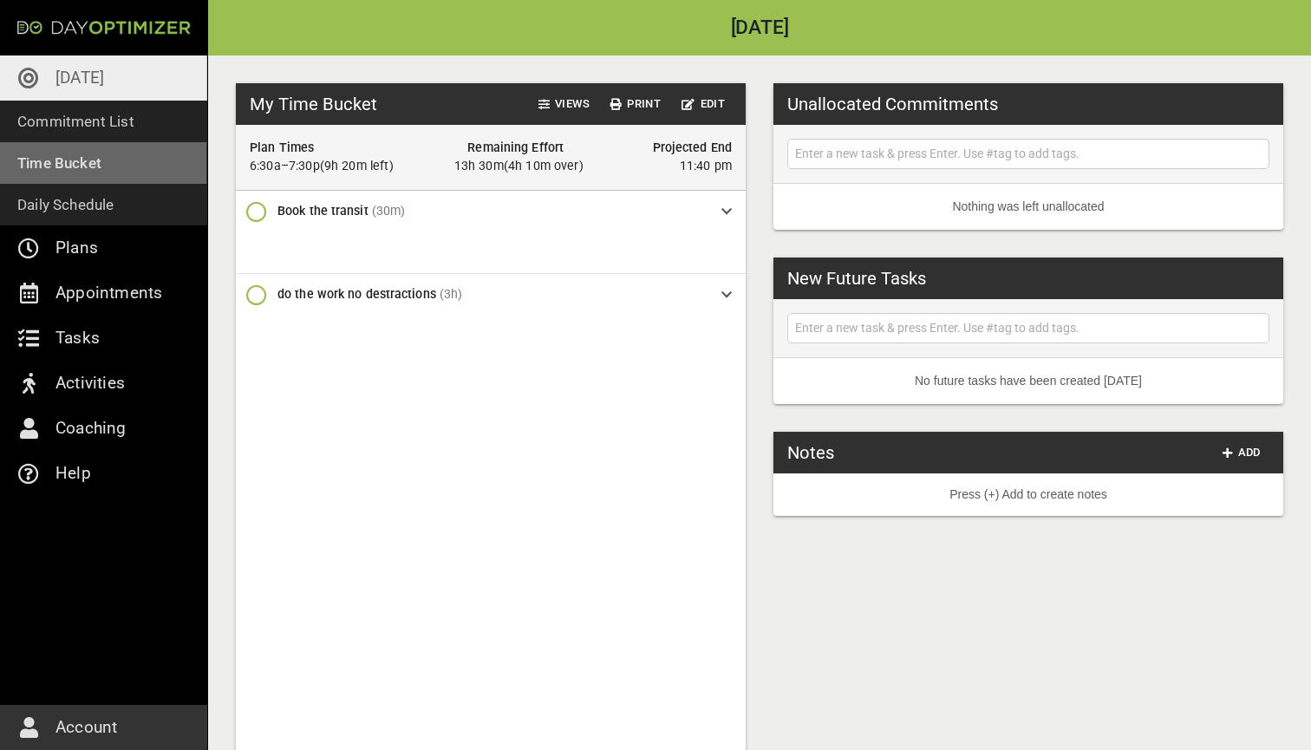
click at [88, 168] on p "Time Bucket" at bounding box center [59, 163] width 84 height 24
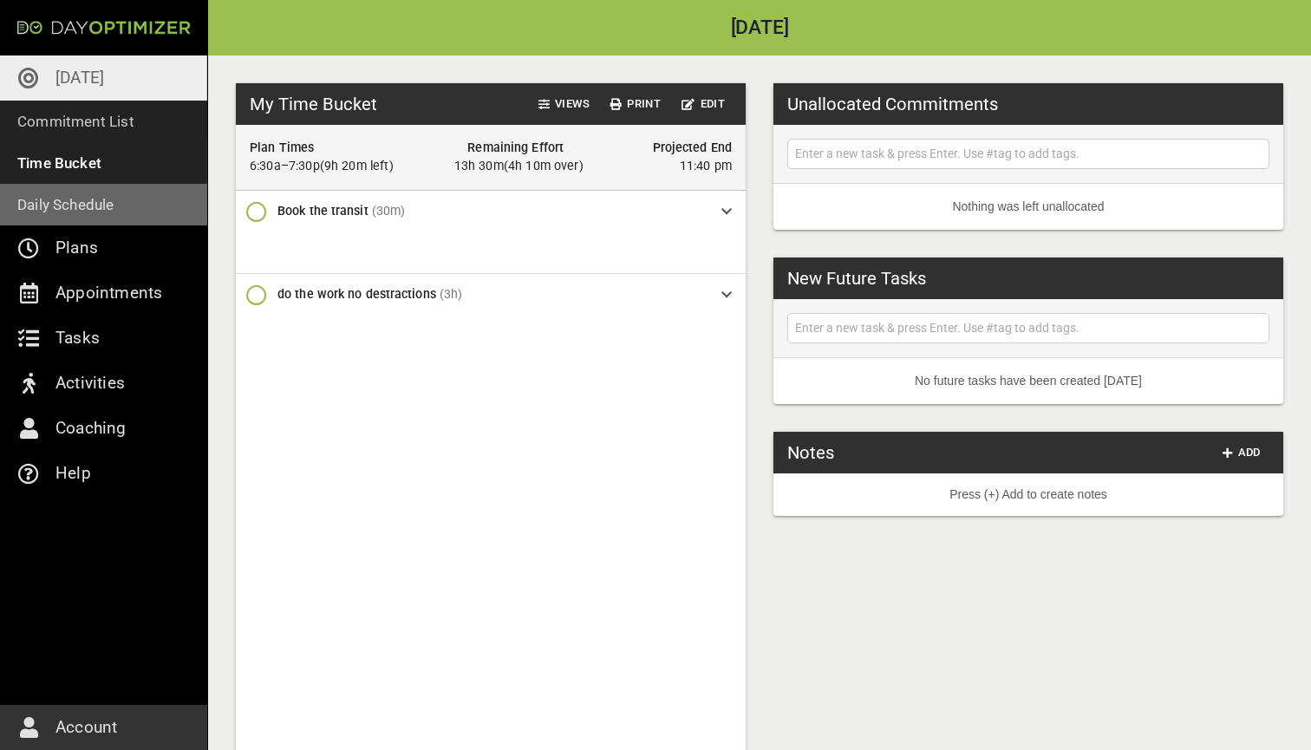
click at [78, 210] on p "Daily Schedule" at bounding box center [65, 205] width 97 height 24
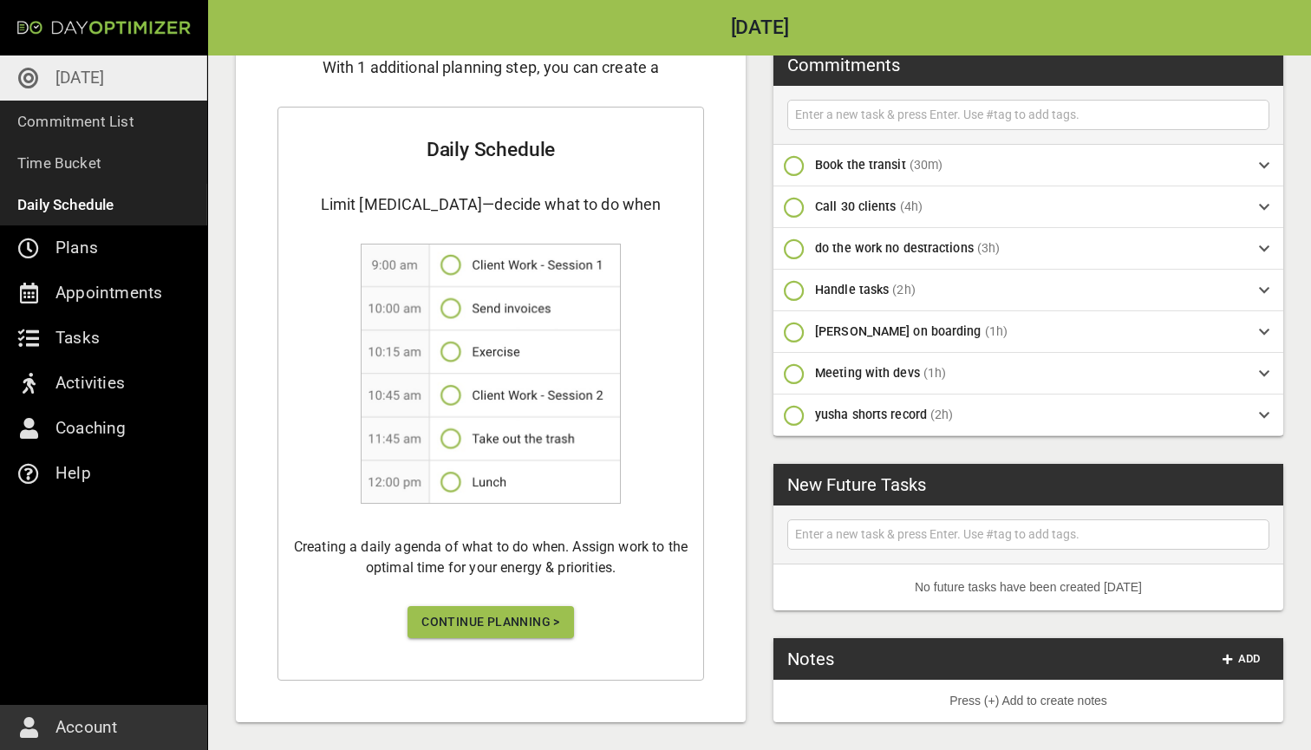
scroll to position [225, 0]
click at [511, 621] on span "Continue Planning >" at bounding box center [490, 623] width 139 height 22
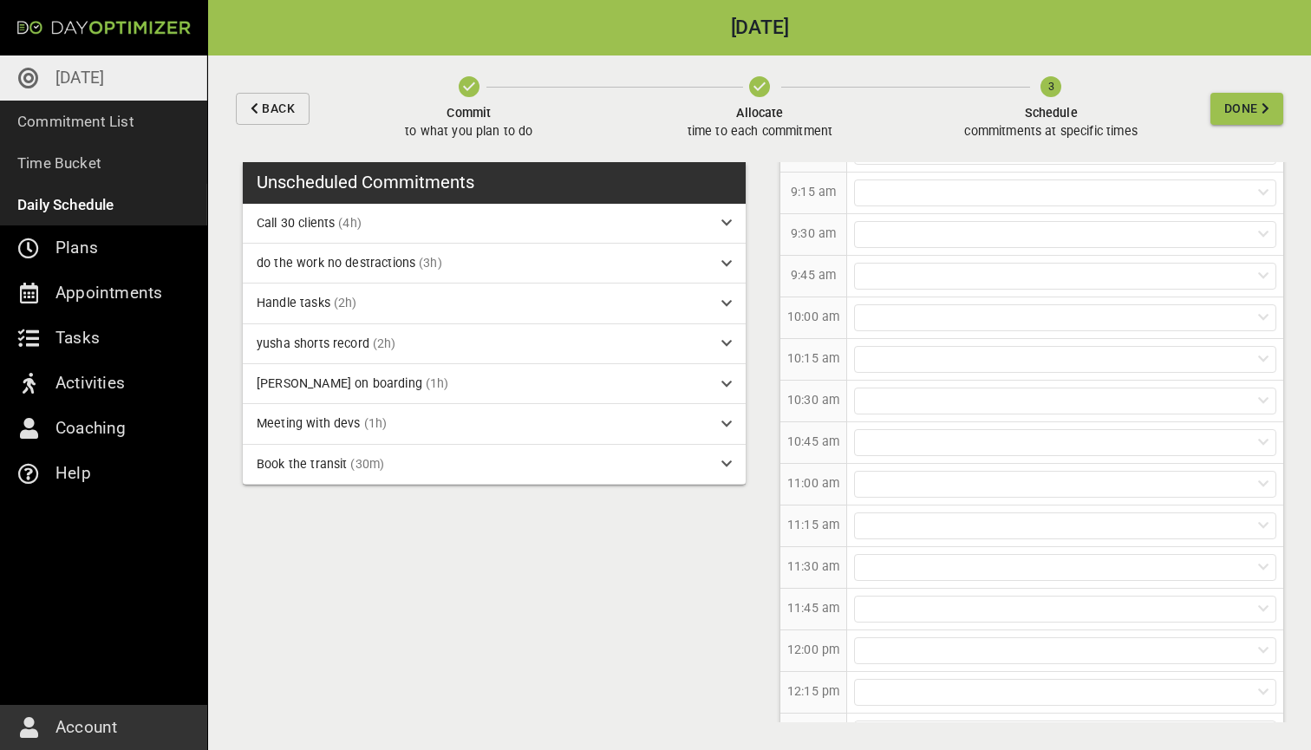
scroll to position [504, 0]
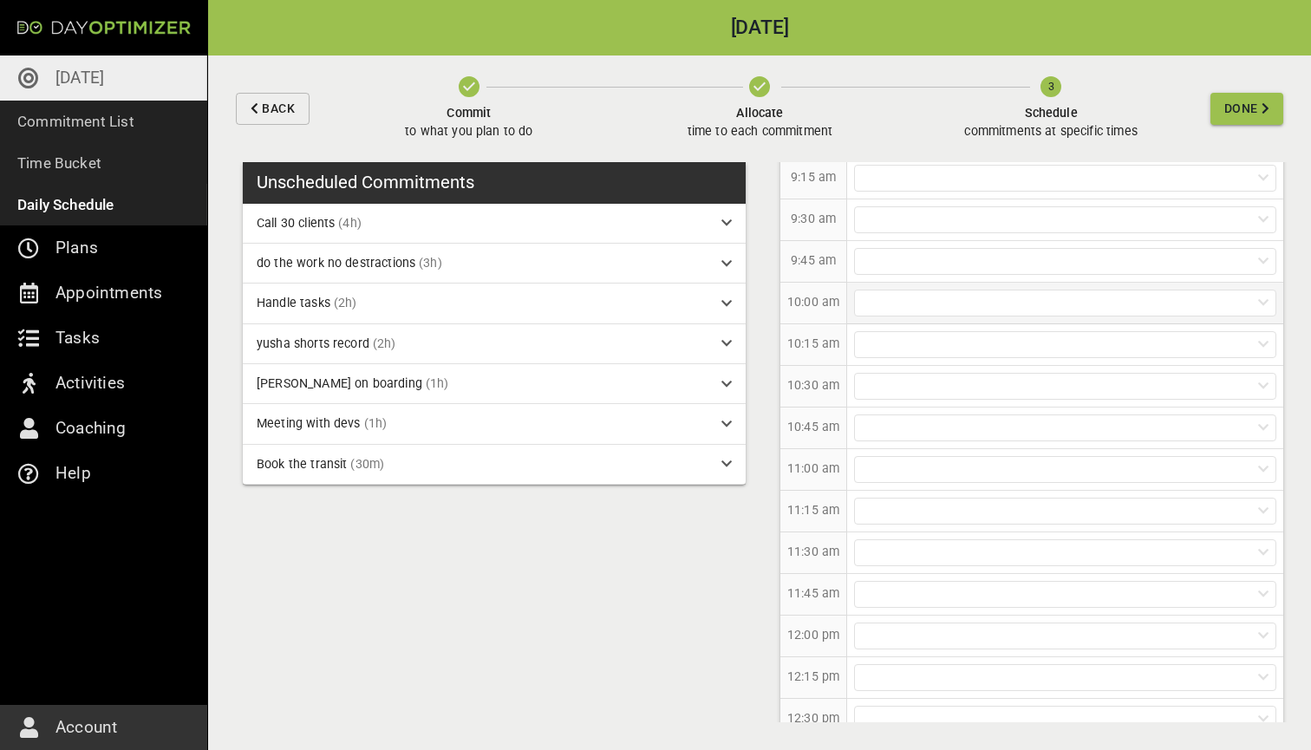
click at [878, 314] on div at bounding box center [1065, 303] width 422 height 27
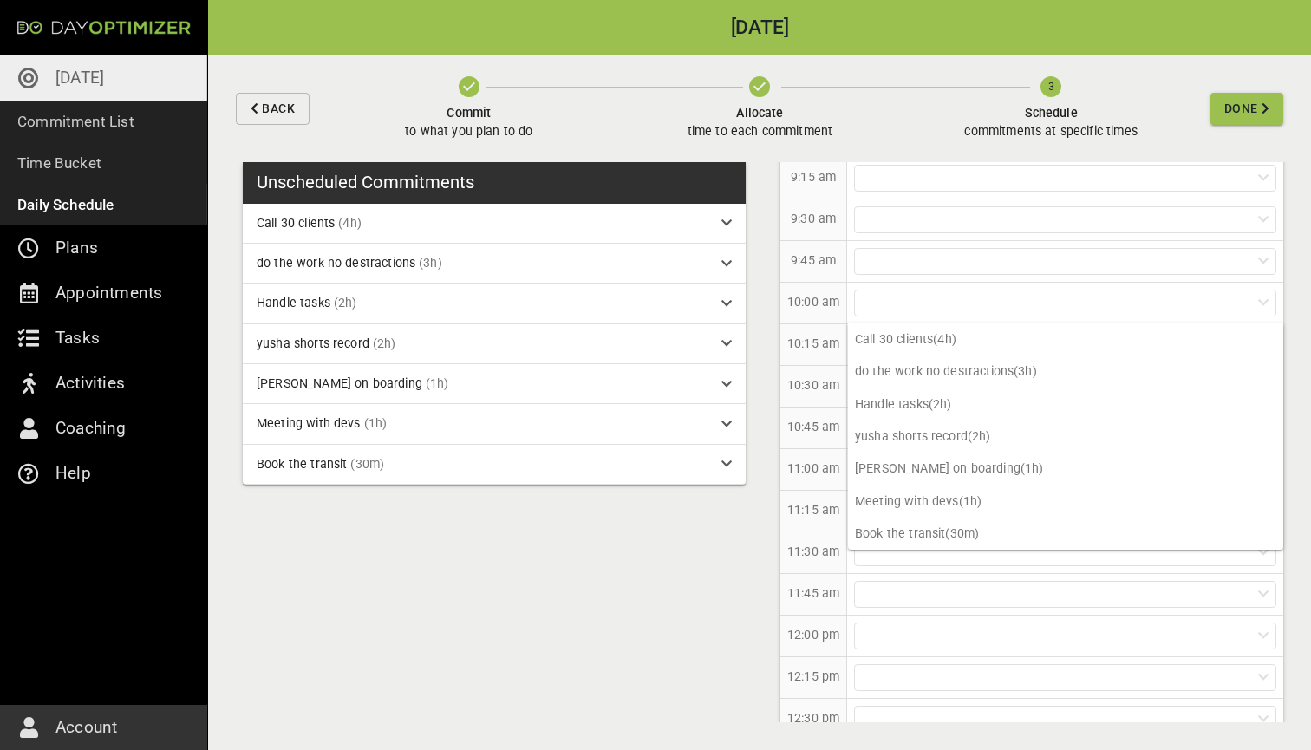
click at [806, 421] on p "10:45 am" at bounding box center [813, 427] width 52 height 18
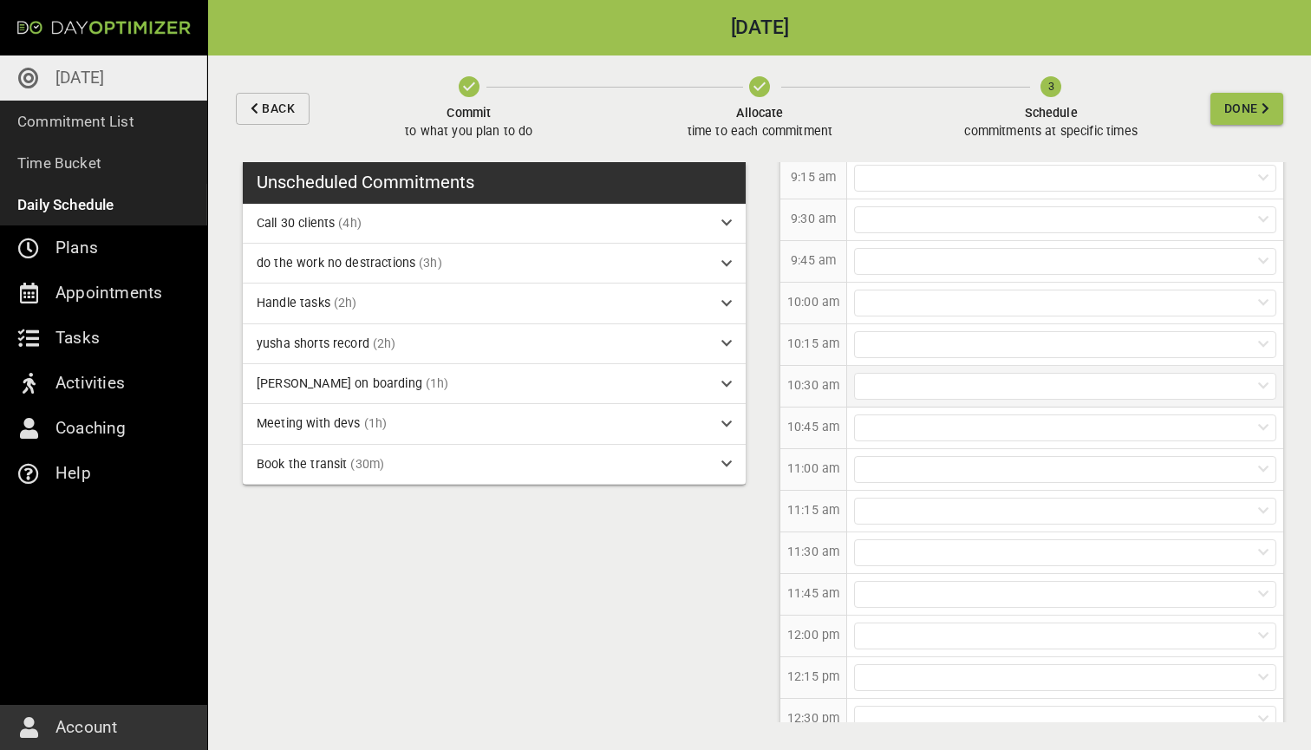
click at [867, 386] on div at bounding box center [1065, 386] width 422 height 27
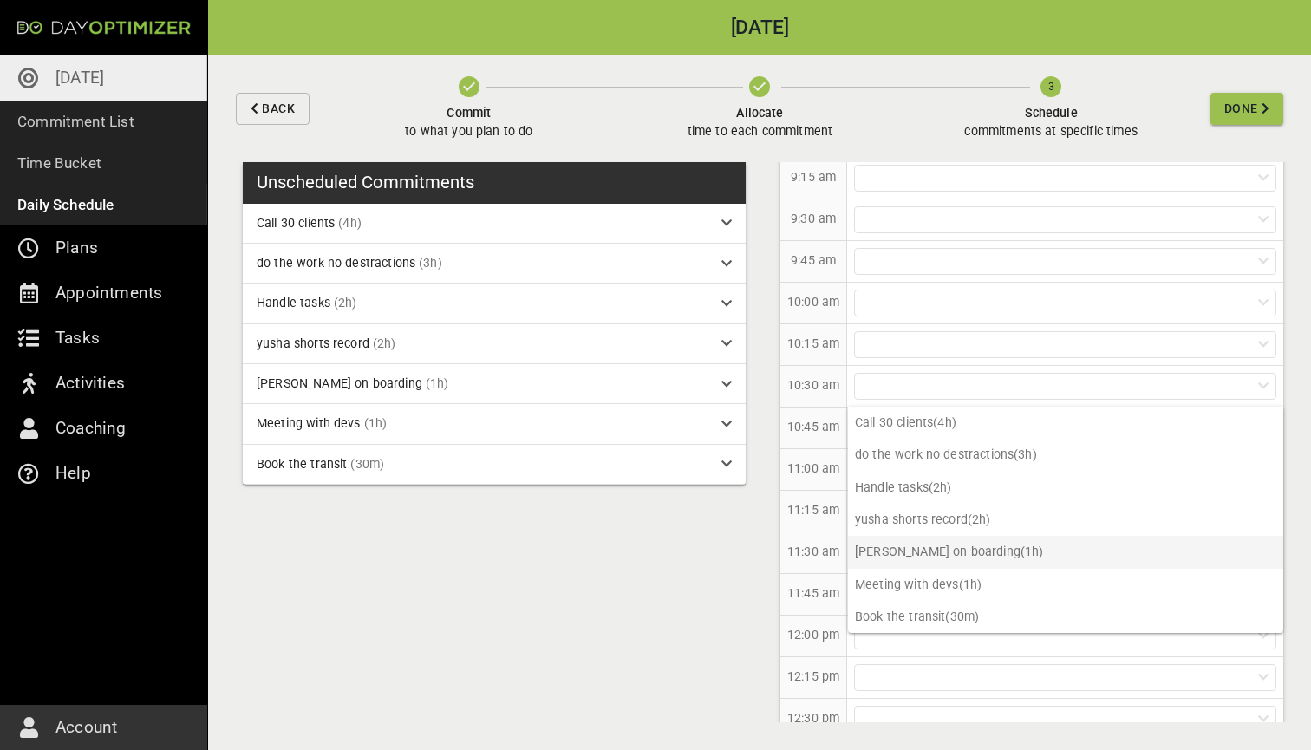
click at [930, 553] on p "[PERSON_NAME] on boarding (1h)" at bounding box center [1065, 552] width 435 height 32
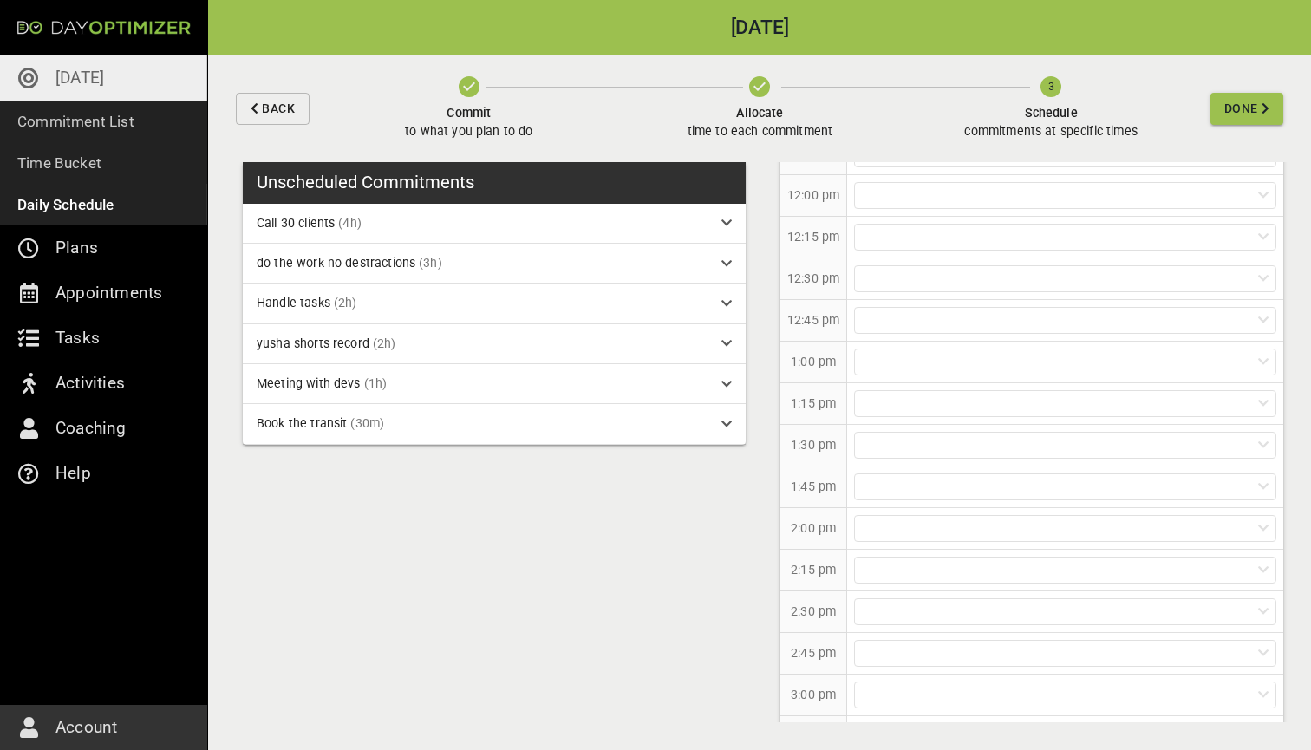
scroll to position [923, 0]
click at [932, 511] on div at bounding box center [1065, 516] width 422 height 27
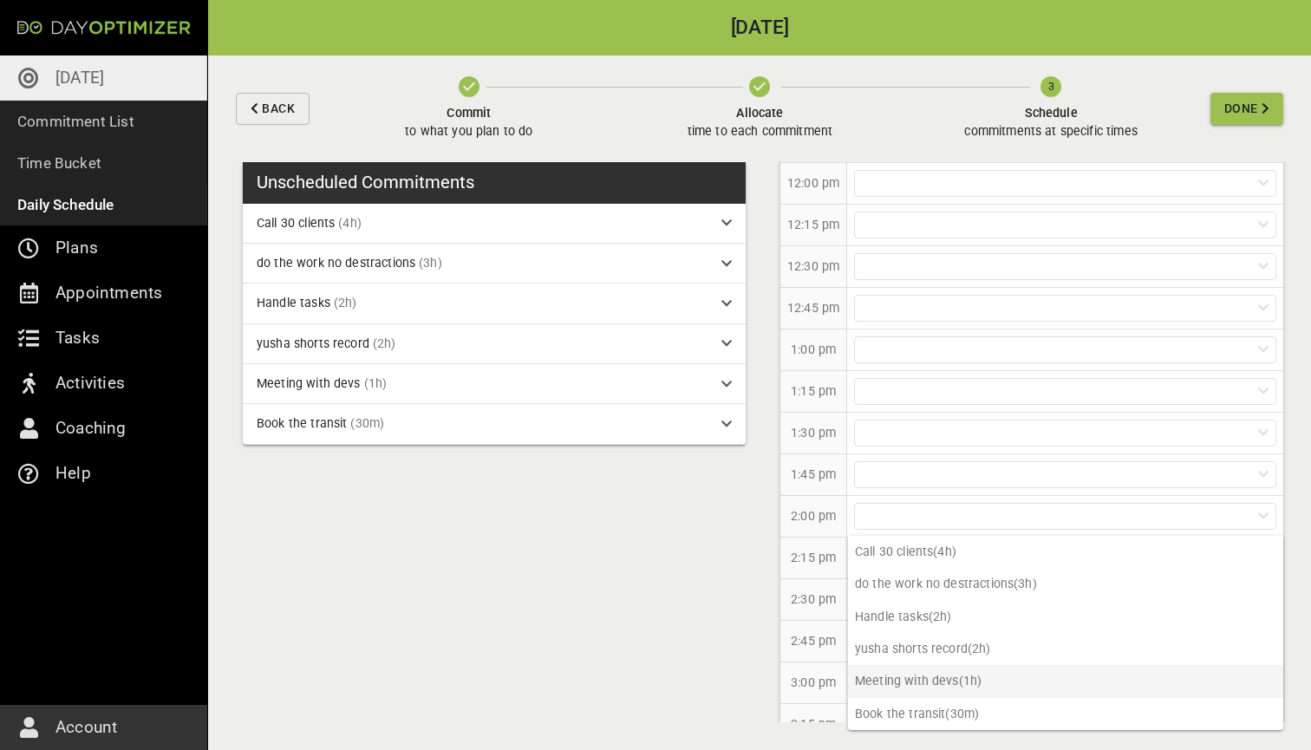
scroll to position [0, 0]
click at [922, 685] on p "Meeting with devs (1h)" at bounding box center [1065, 681] width 435 height 32
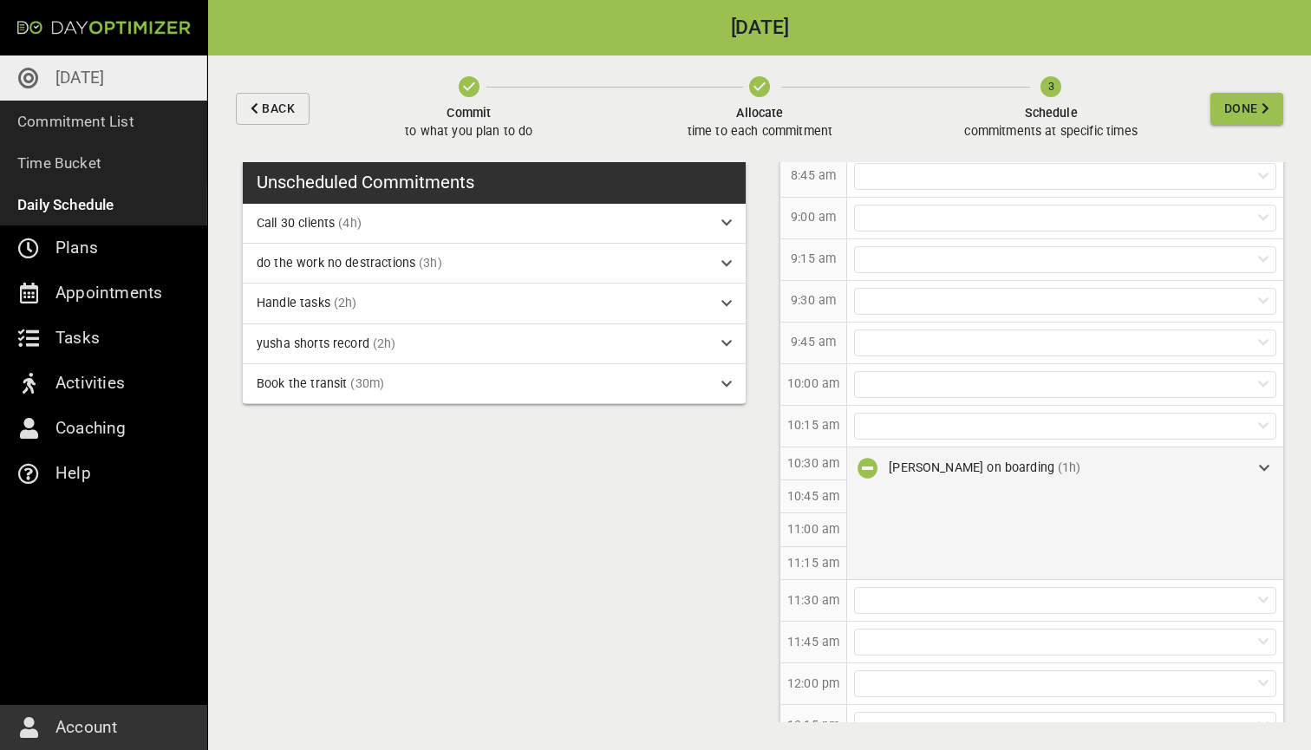
scroll to position [399, 0]
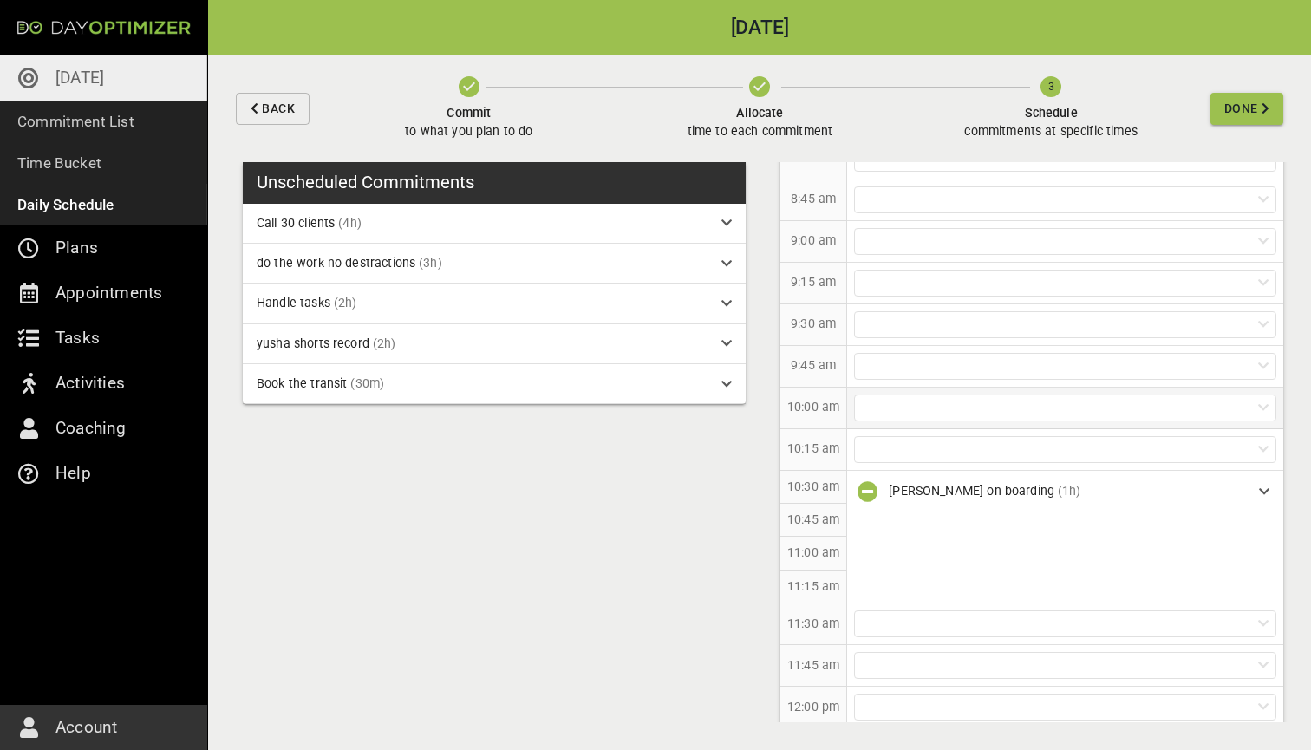
click at [923, 401] on div at bounding box center [1065, 408] width 422 height 27
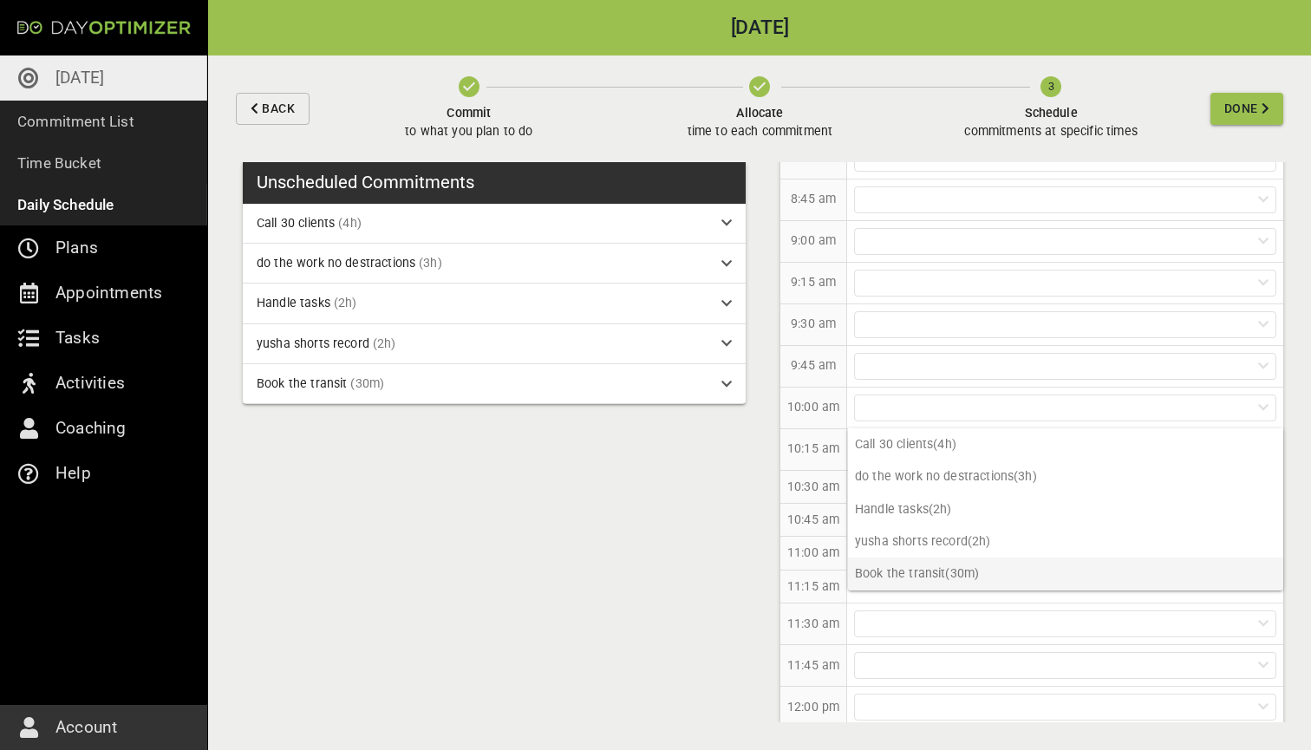
click at [975, 572] on p "Book the transit (30m)" at bounding box center [1065, 574] width 435 height 32
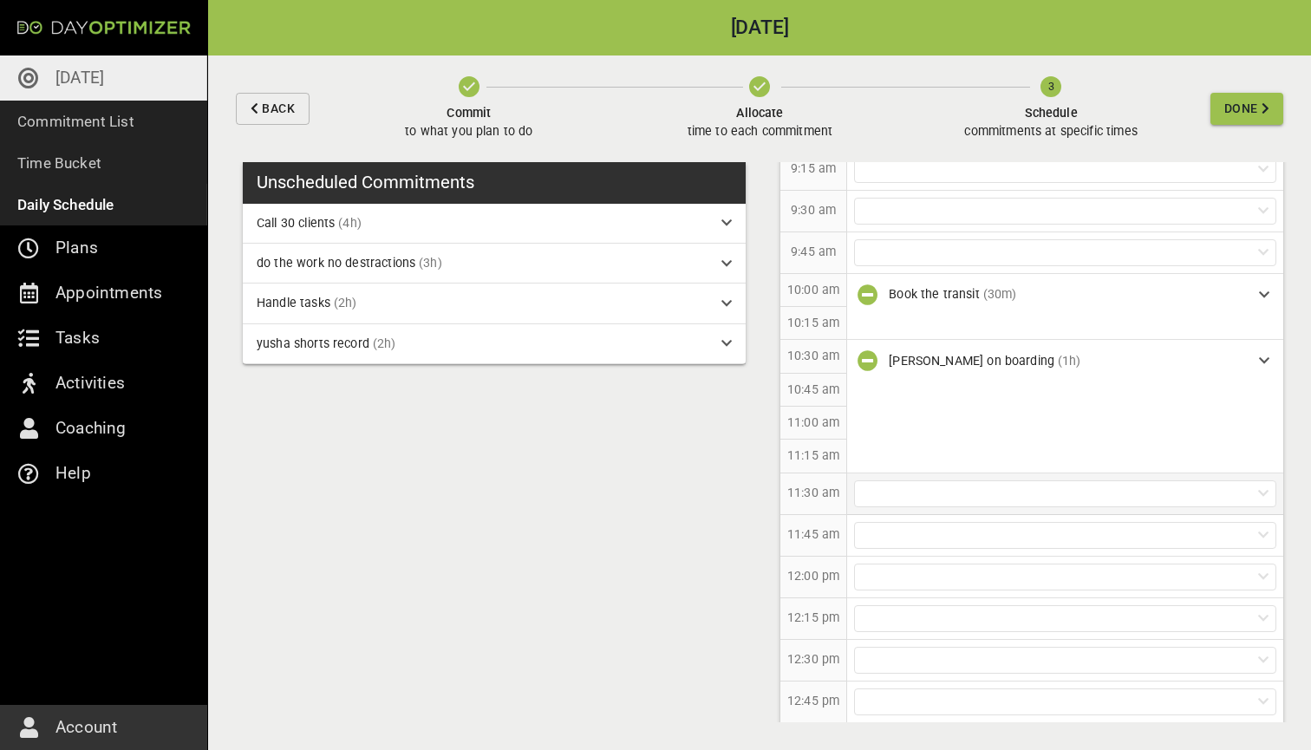
scroll to position [559, 0]
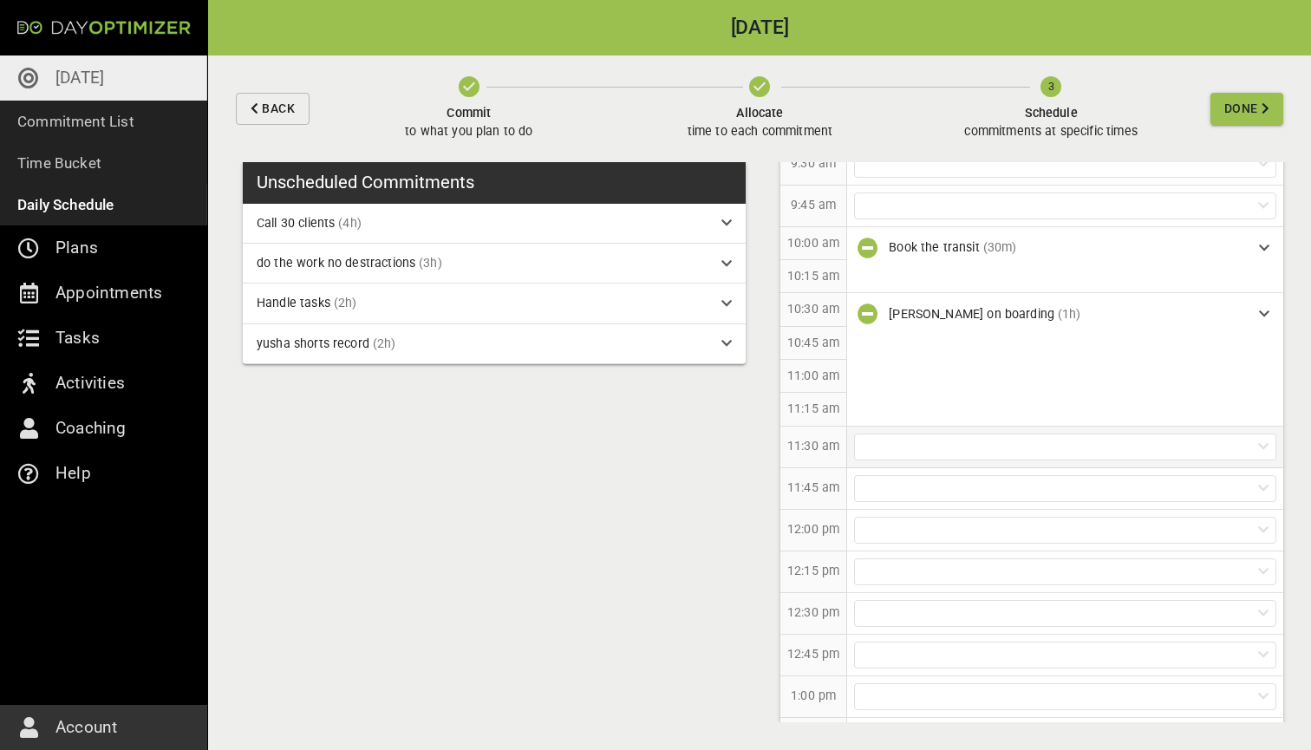
click at [924, 440] on div at bounding box center [1065, 447] width 422 height 27
click at [962, 519] on p "do the work no destractions (3h)" at bounding box center [1065, 514] width 435 height 32
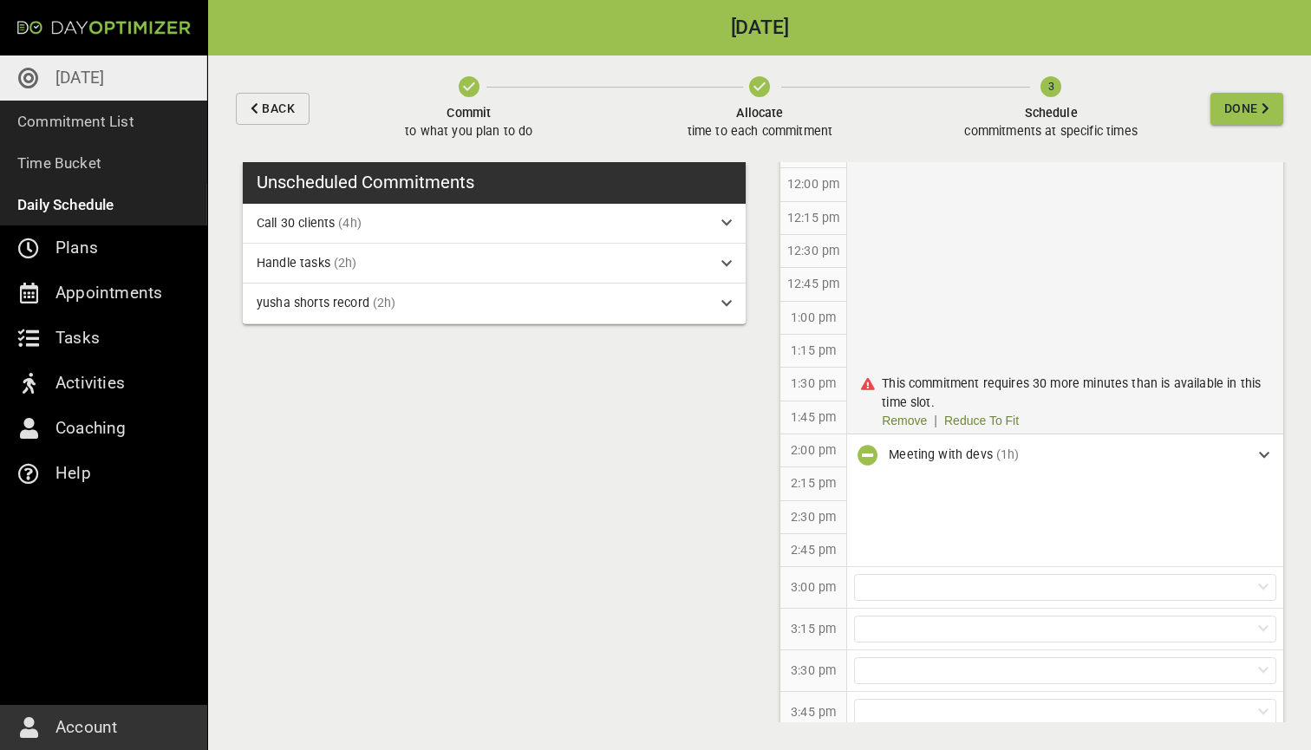
scroll to position [886, 0]
click at [989, 411] on link "Reduce To Fit" at bounding box center [981, 418] width 75 height 18
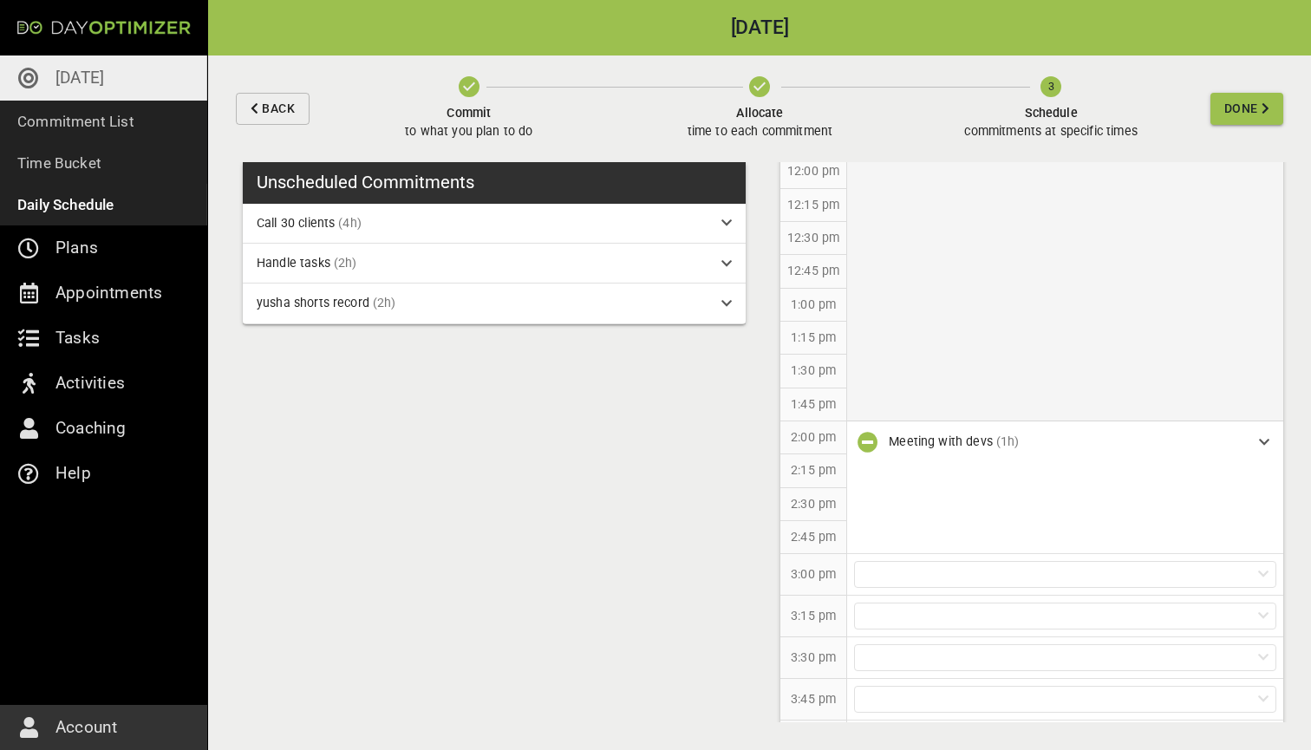
scroll to position [955, 0]
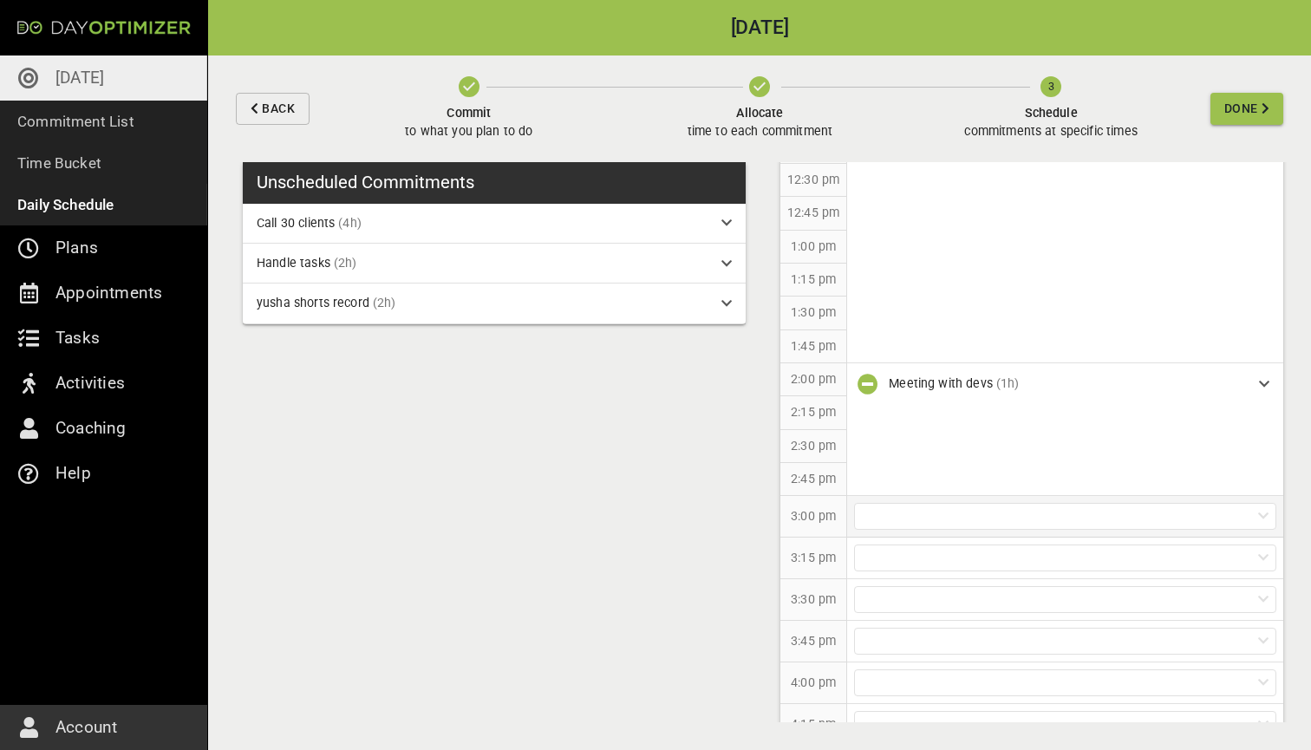
click at [890, 503] on div at bounding box center [1065, 516] width 422 height 27
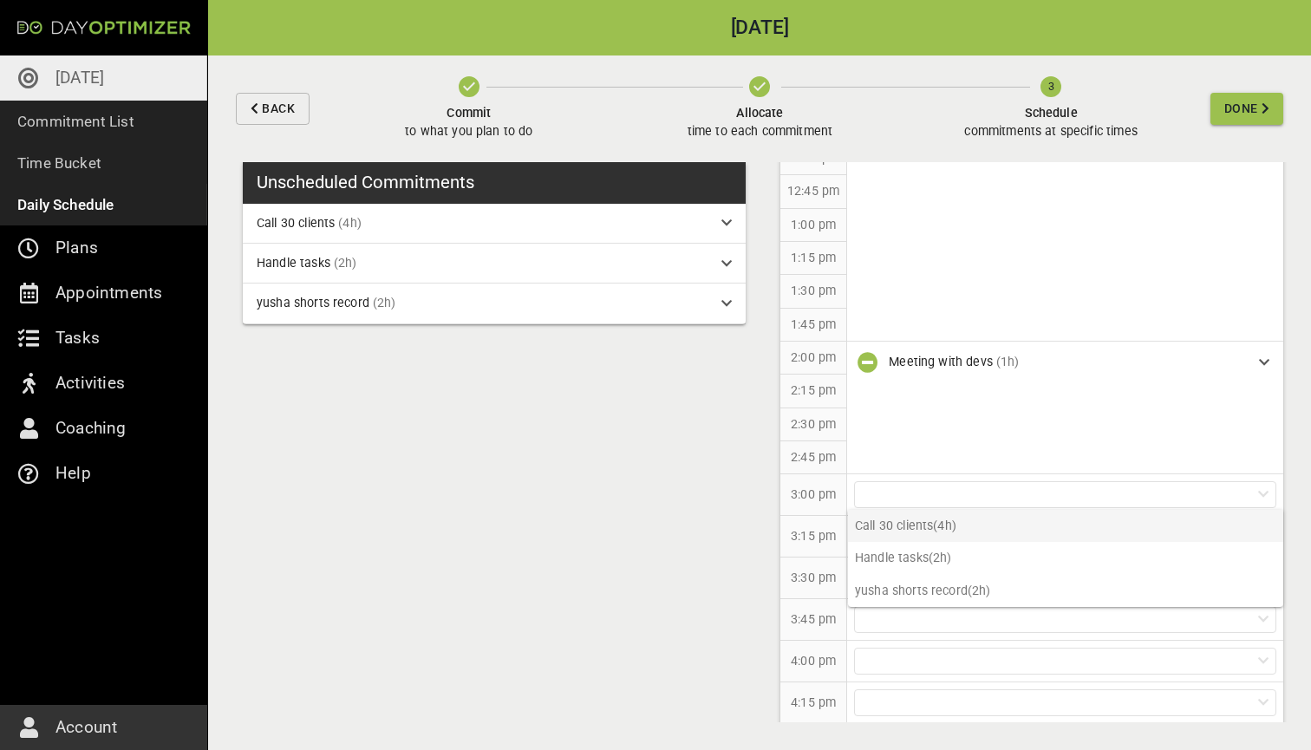
click at [905, 520] on p "Call 30 clients (4h)" at bounding box center [1065, 526] width 435 height 32
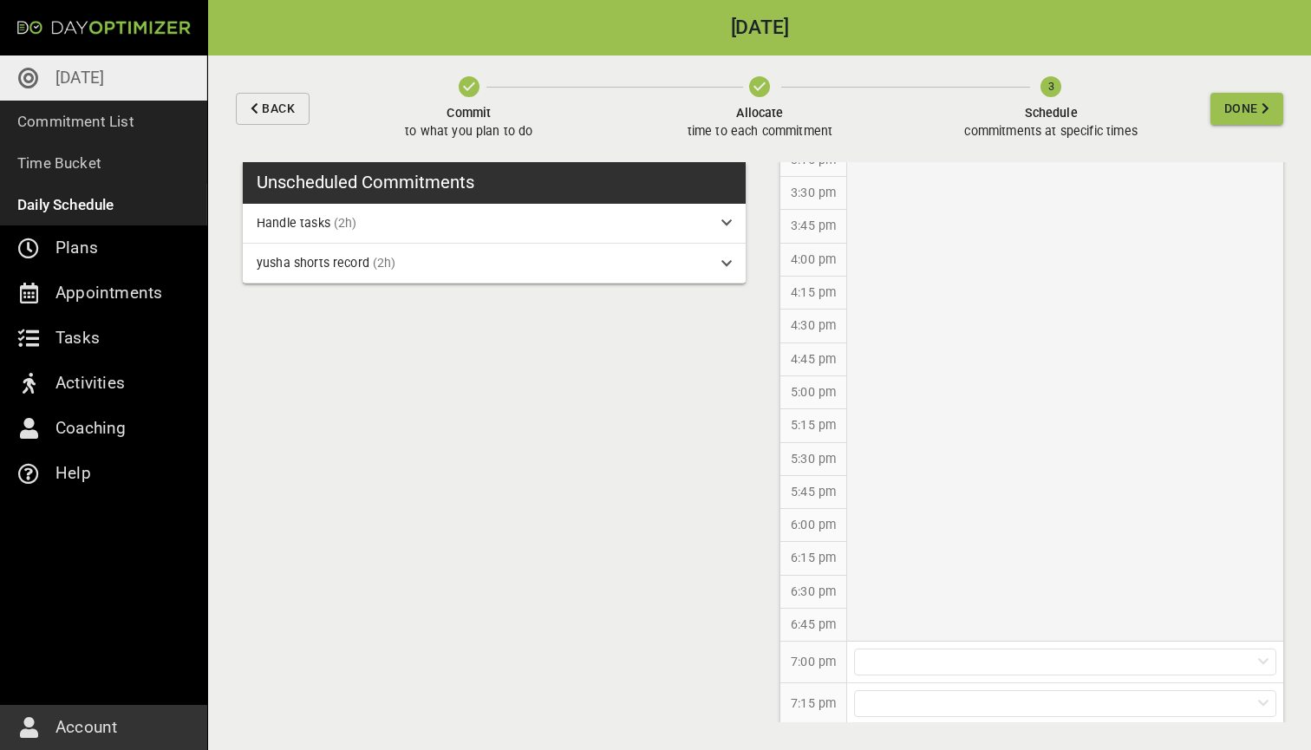
scroll to position [1340, 0]
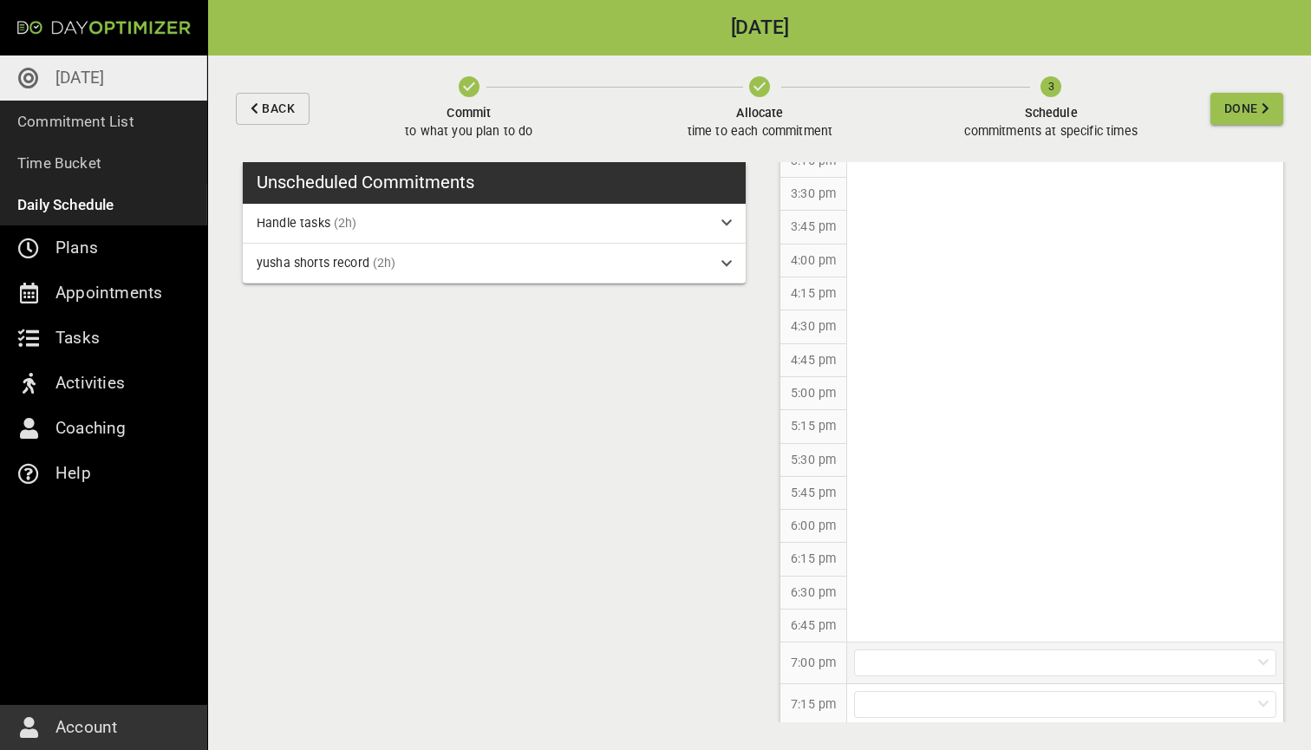
click at [912, 651] on div at bounding box center [1065, 662] width 422 height 27
click at [918, 727] on p "yusha shorts record (2h)" at bounding box center [1065, 722] width 435 height 32
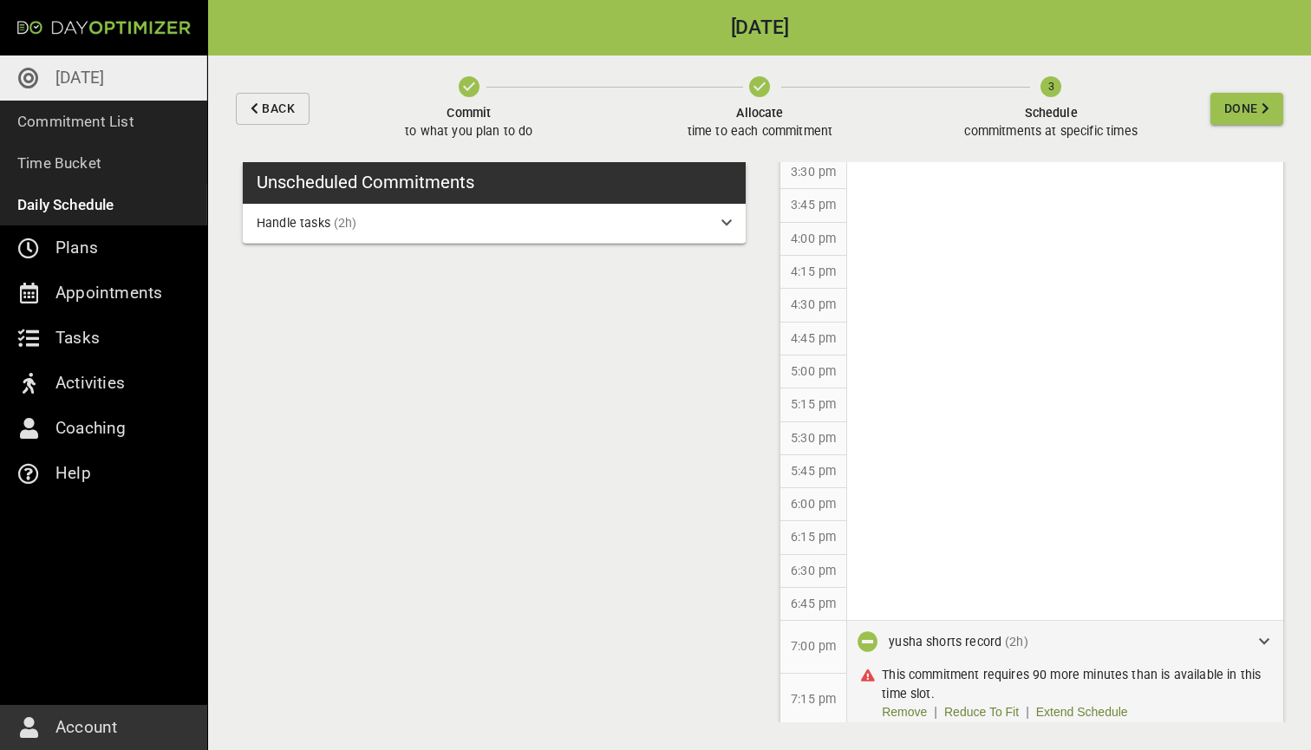
scroll to position [1361, 0]
click at [1064, 704] on link "Extend Schedule" at bounding box center [1082, 713] width 92 height 18
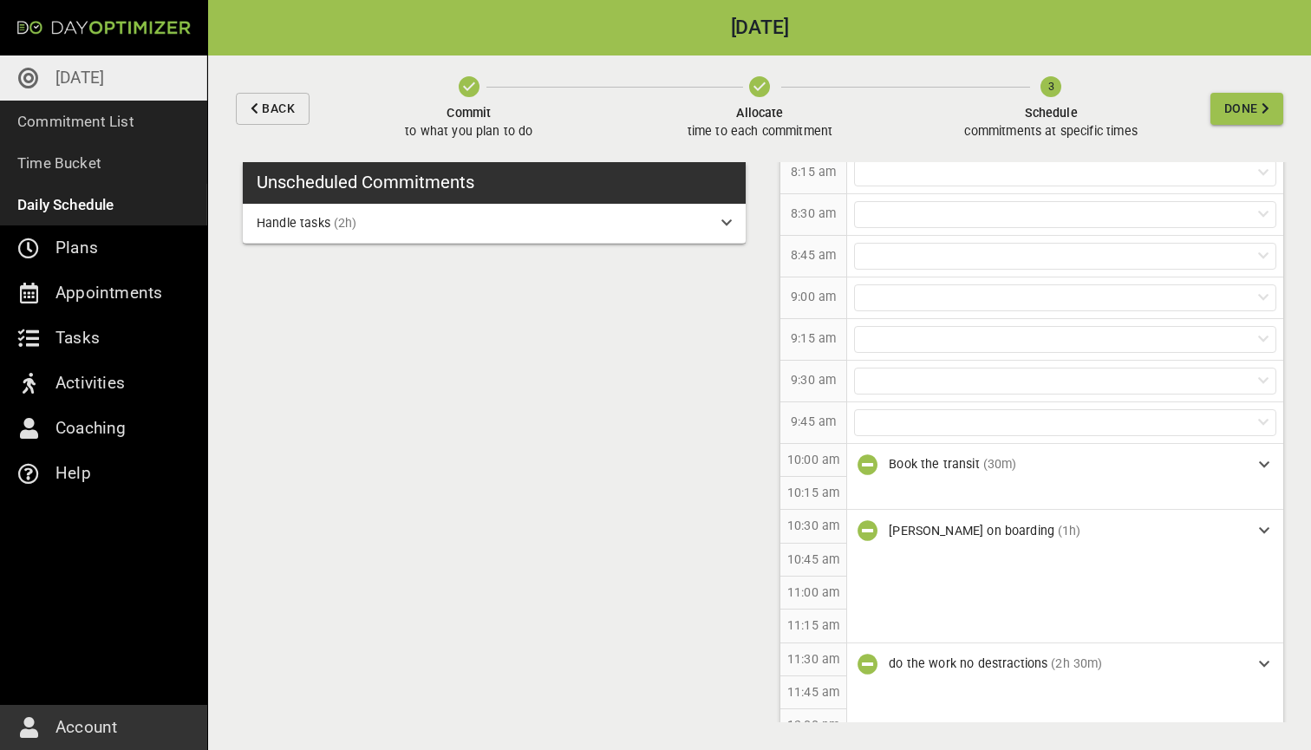
scroll to position [313, 0]
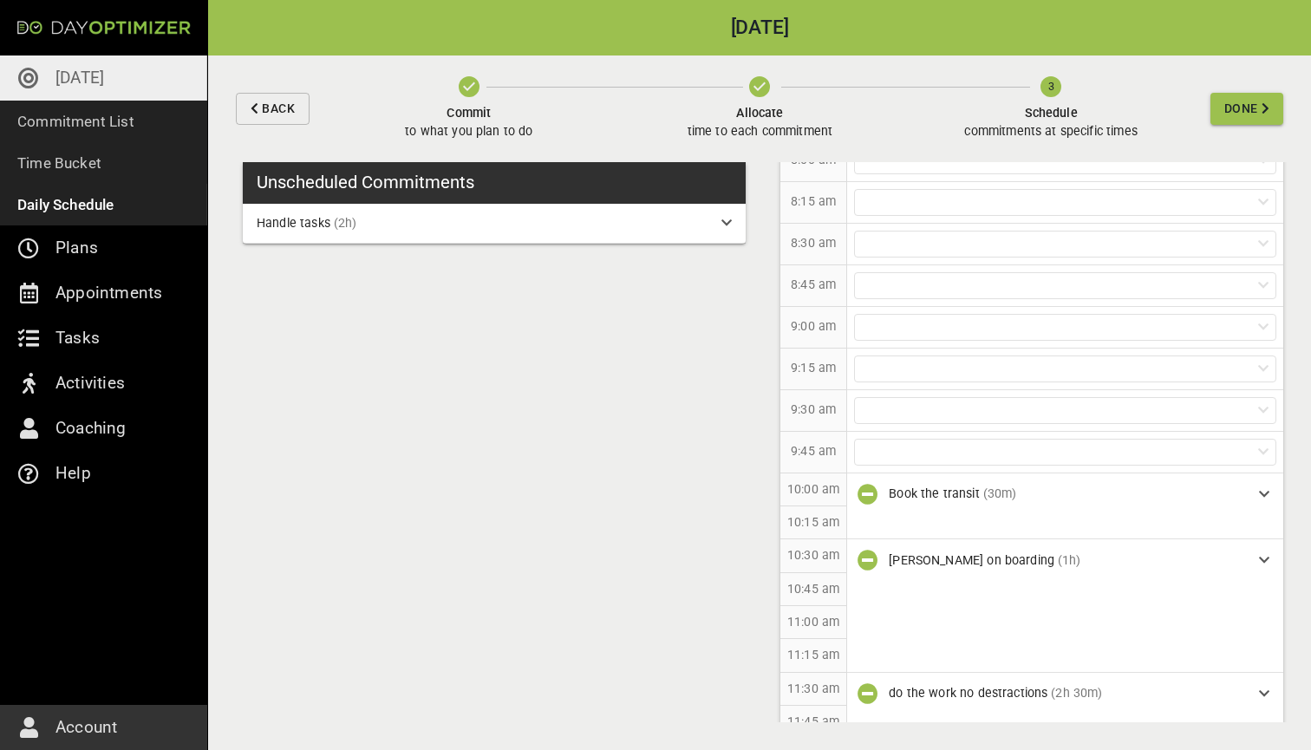
click at [1242, 108] on span "Done" at bounding box center [1241, 109] width 34 height 22
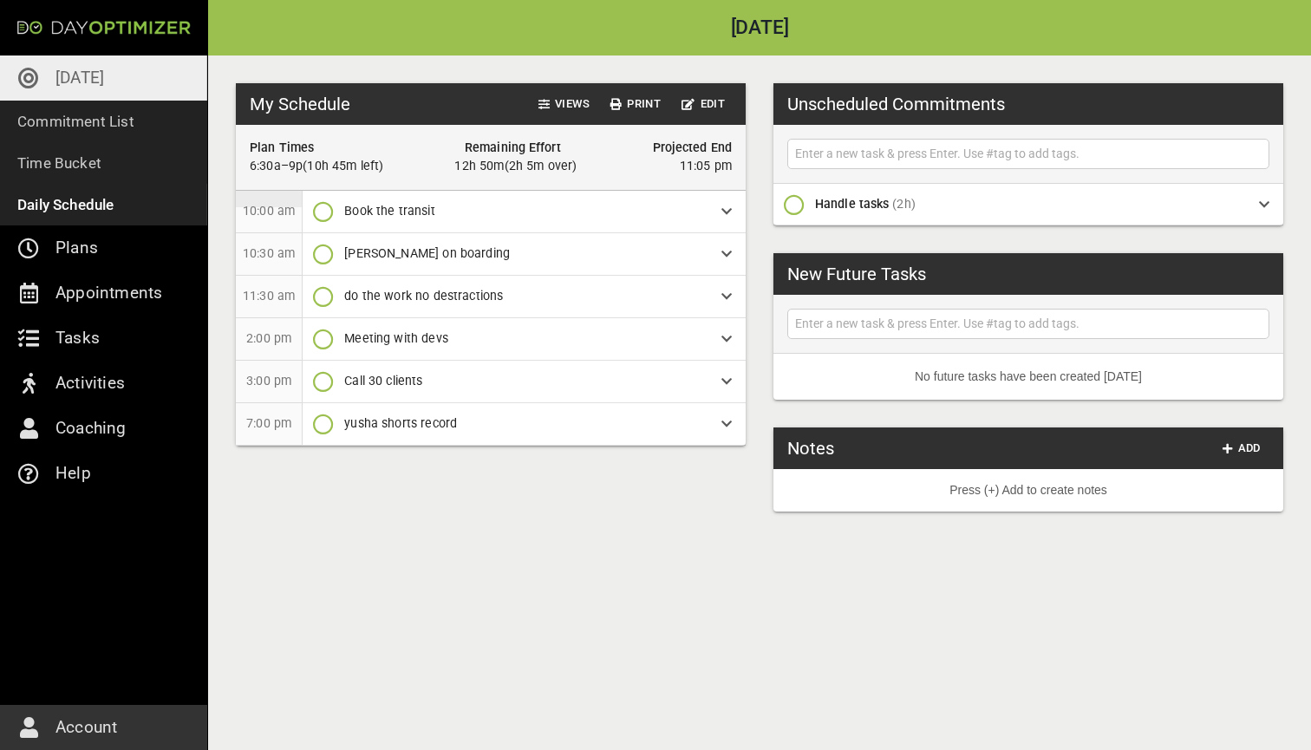
click at [874, 156] on input "text" at bounding box center [1028, 154] width 473 height 22
type input "[PERSON_NAME] easy payday form"
